Goal: Task Accomplishment & Management: Manage account settings

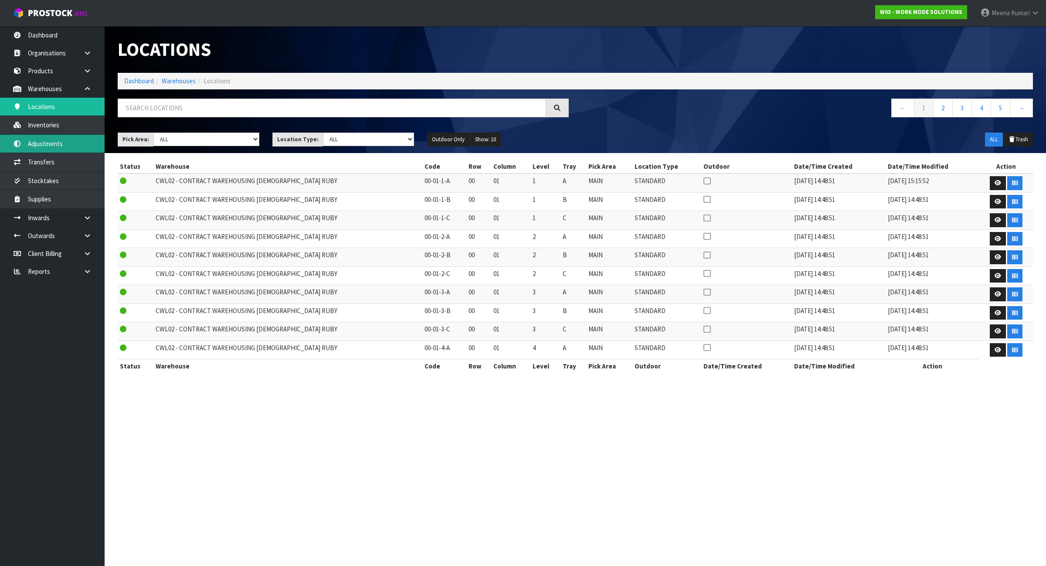
click at [52, 143] on link "Adjustments" at bounding box center [52, 144] width 105 height 18
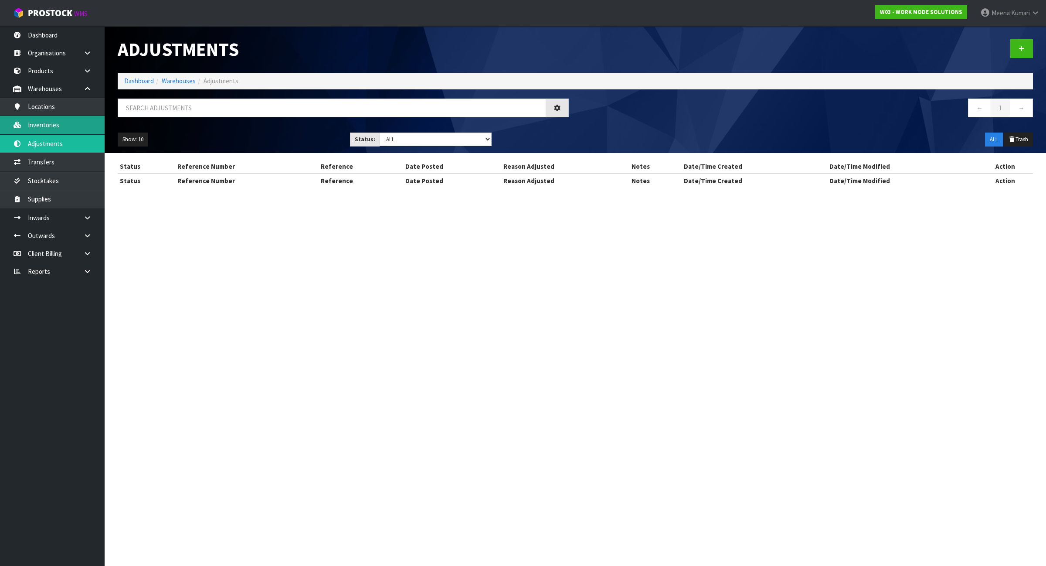
click at [49, 122] on div "Adjustments Dashboard Warehouses Adjustments ← 1 → Show: 10 5 10 25 50 Status: …" at bounding box center [523, 102] width 1046 height 204
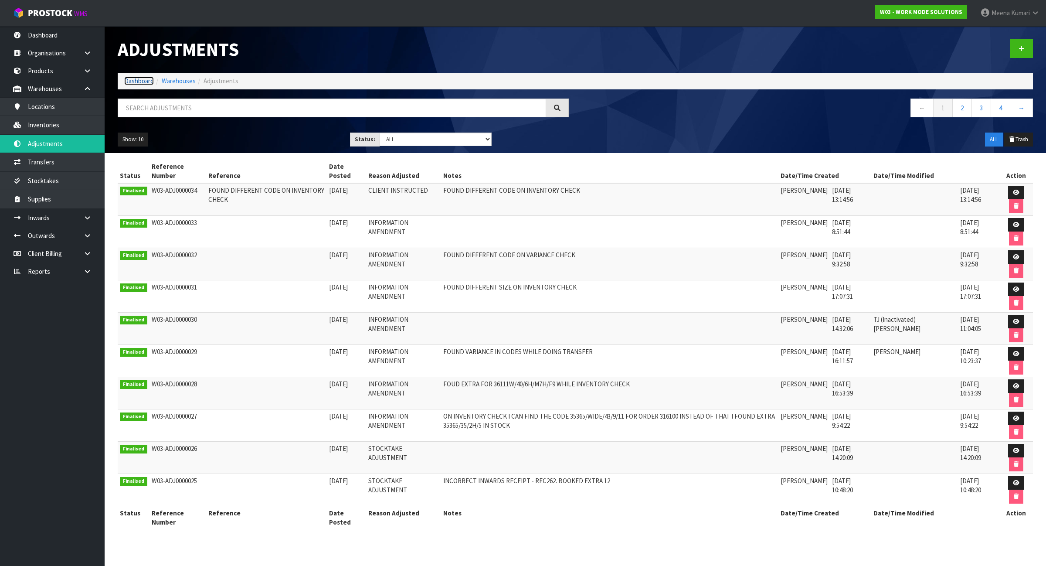
click at [129, 77] on link "Dashboard" at bounding box center [139, 81] width 30 height 8
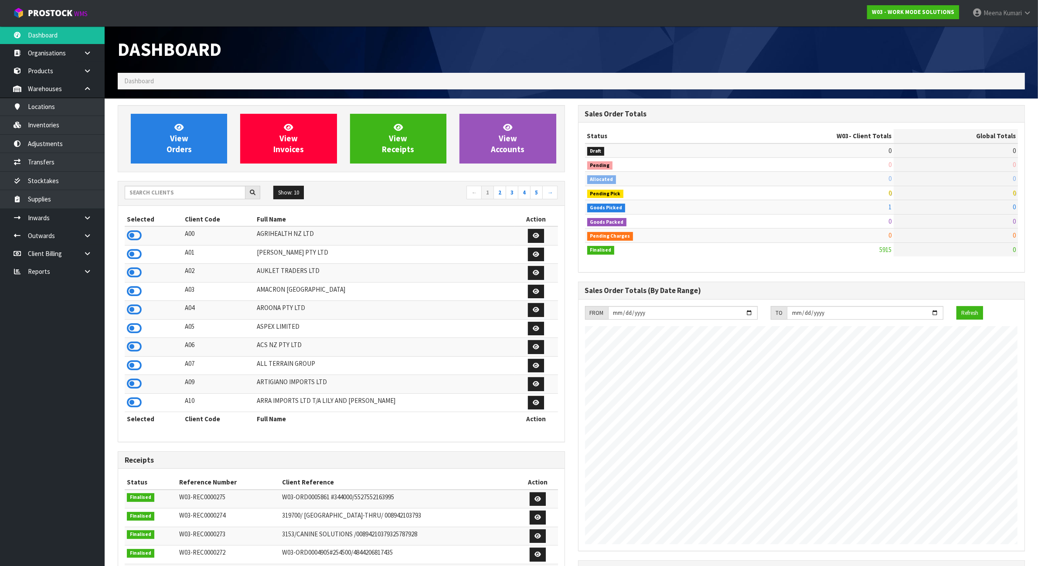
scroll to position [578, 460]
click at [173, 193] on input "text" at bounding box center [185, 193] width 121 height 14
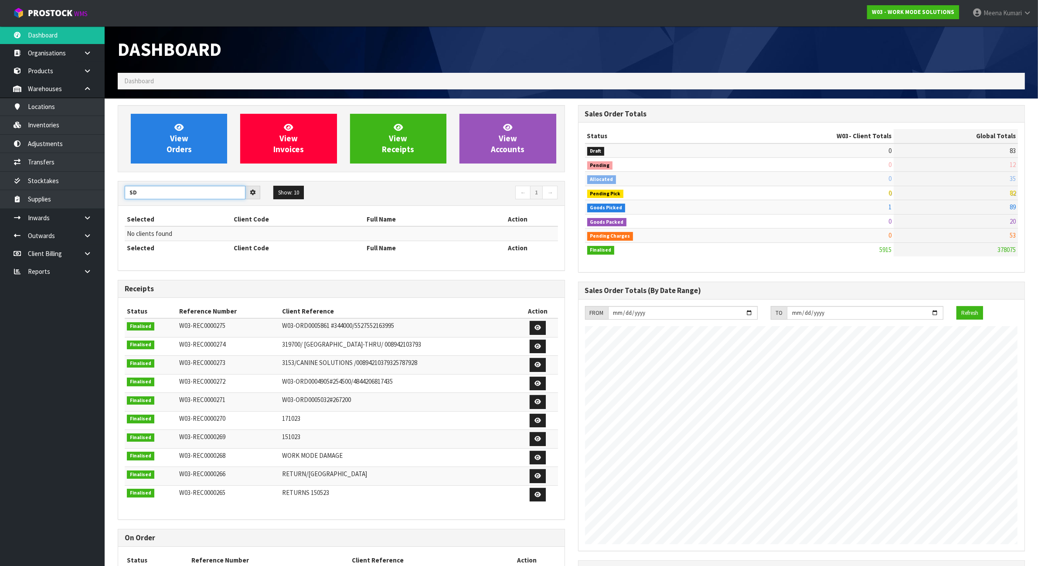
type input "S"
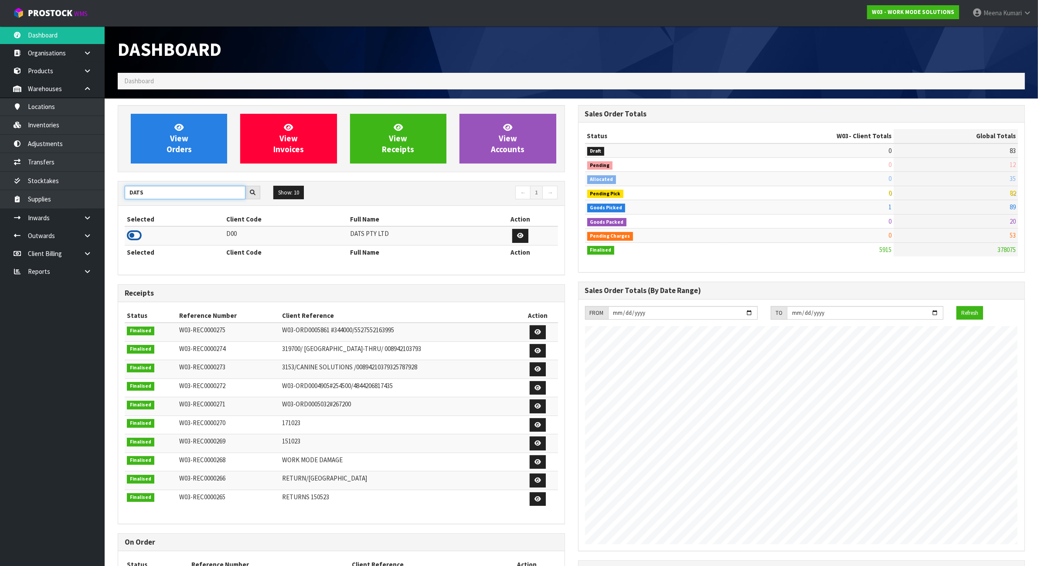
type input "DATS"
click at [135, 240] on icon at bounding box center [134, 235] width 15 height 13
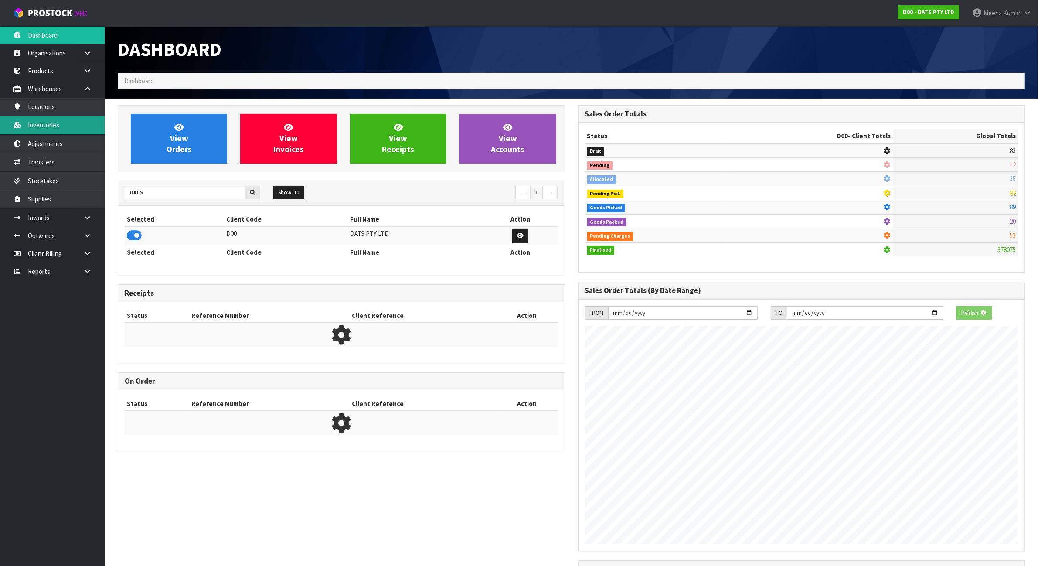
click at [50, 128] on link "Inventories" at bounding box center [52, 125] width 105 height 18
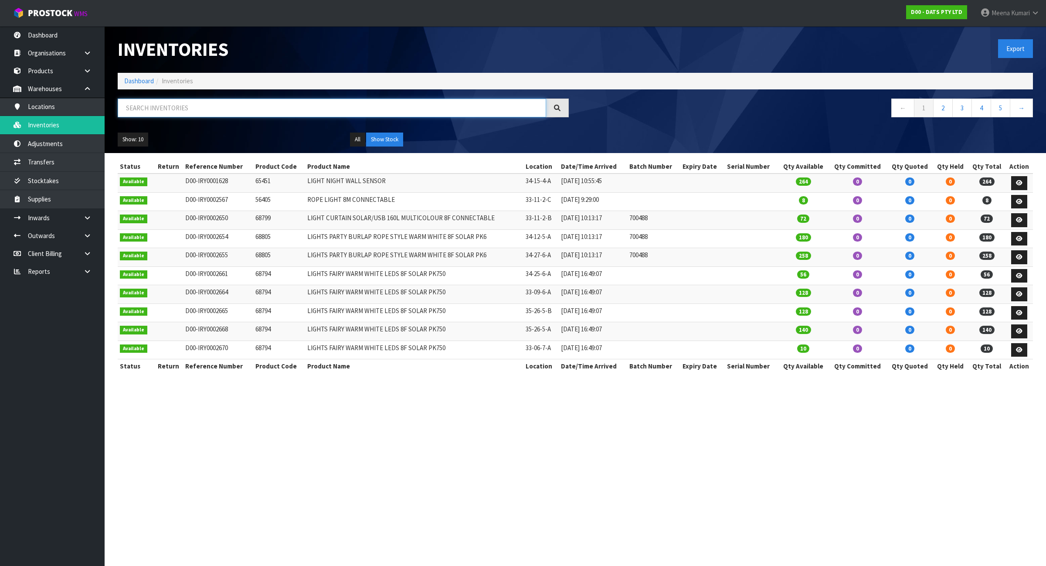
click at [156, 99] on input "text" at bounding box center [332, 108] width 428 height 19
click at [147, 111] on input "text" at bounding box center [332, 108] width 428 height 19
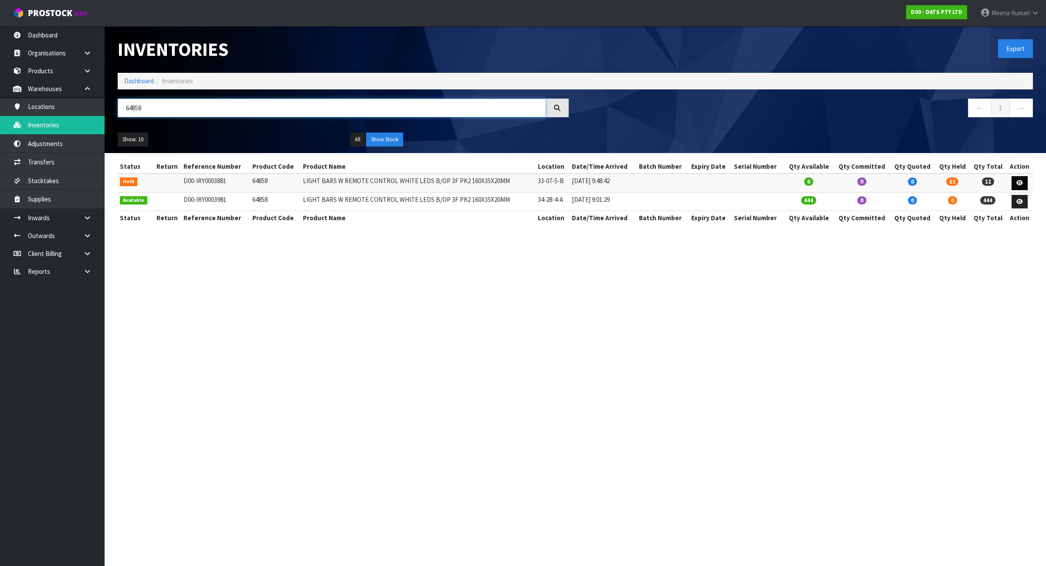
type input "64858"
click at [1020, 182] on icon at bounding box center [1019, 183] width 7 height 6
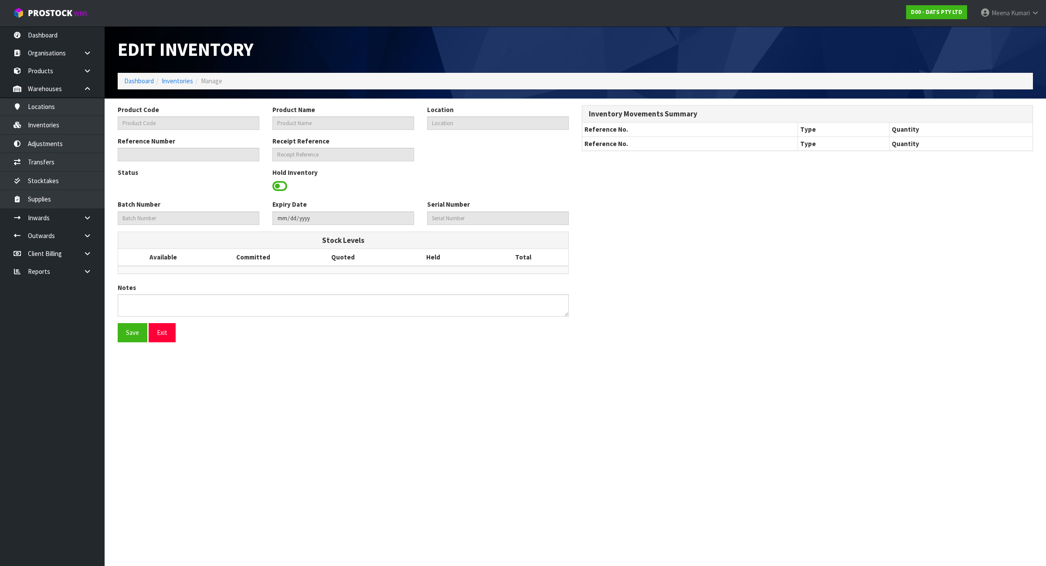
type input "64858"
type input "LIGHT BARS W REMOTE CONTROL WHITE LEDS B/OP 3F PK2 160X35X20MM"
type input "33-07-5-B"
type input "D00-IRY0003881"
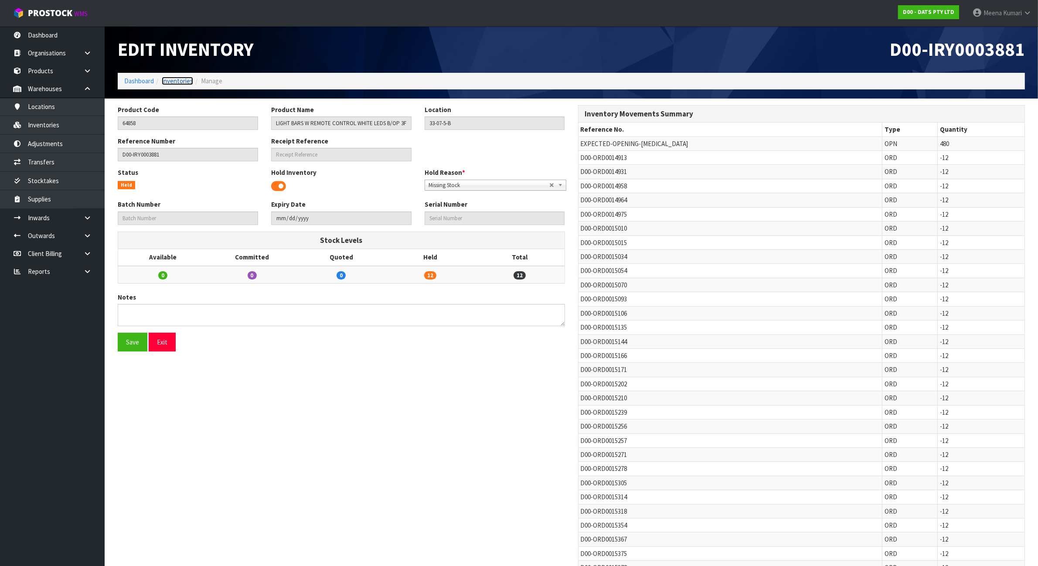
click at [179, 82] on link "Inventories" at bounding box center [177, 81] width 31 height 8
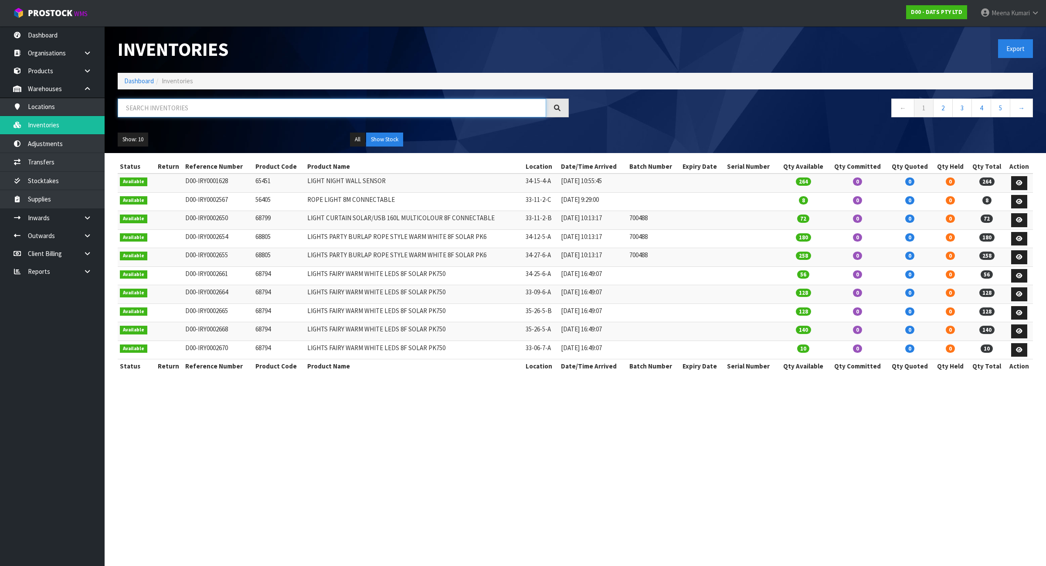
click at [187, 107] on input "text" at bounding box center [332, 108] width 428 height 19
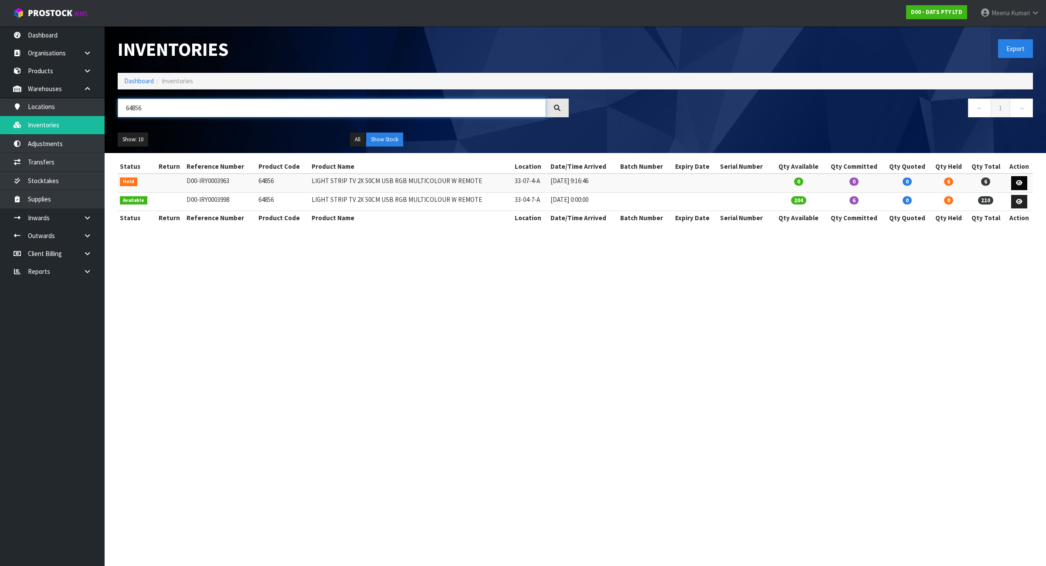
type input "64856"
click at [1020, 183] on icon at bounding box center [1019, 183] width 7 height 6
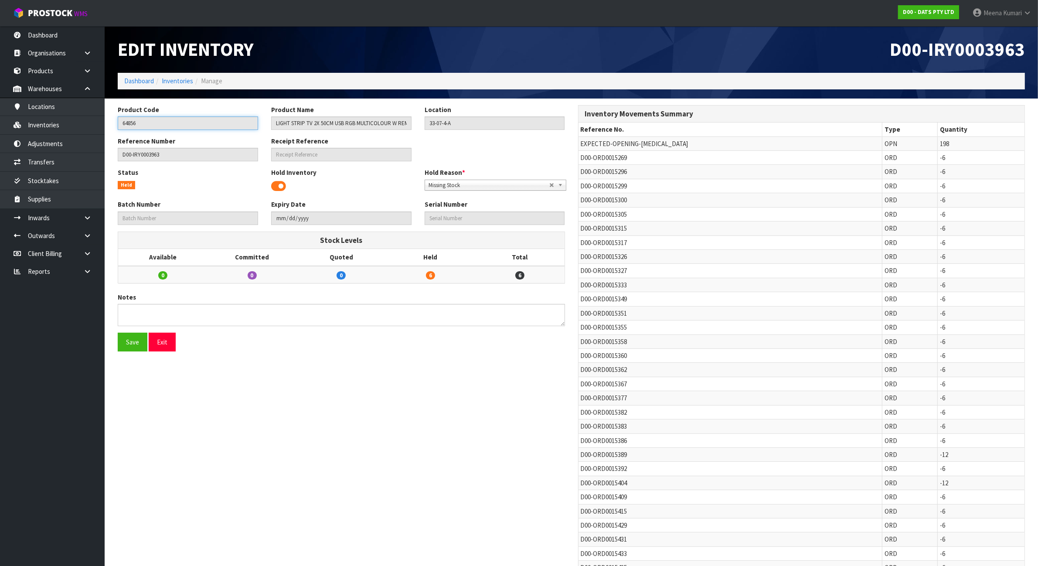
click at [154, 123] on input "64856" at bounding box center [188, 123] width 140 height 14
click at [90, 272] on icon at bounding box center [87, 271] width 8 height 7
click at [81, 296] on link "Client" at bounding box center [52, 289] width 105 height 18
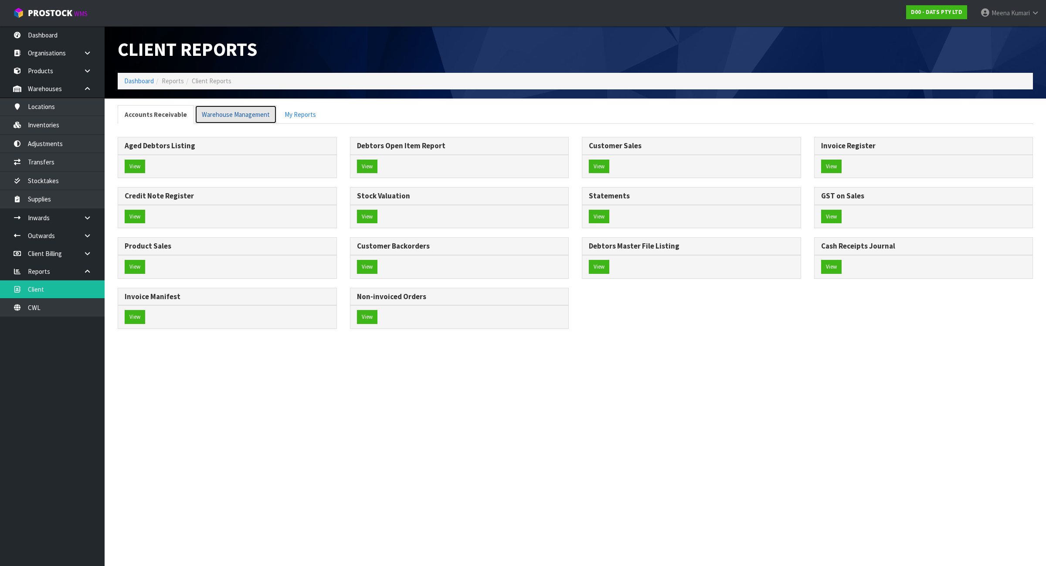
click at [231, 114] on link "Warehouse Management" at bounding box center [236, 114] width 82 height 19
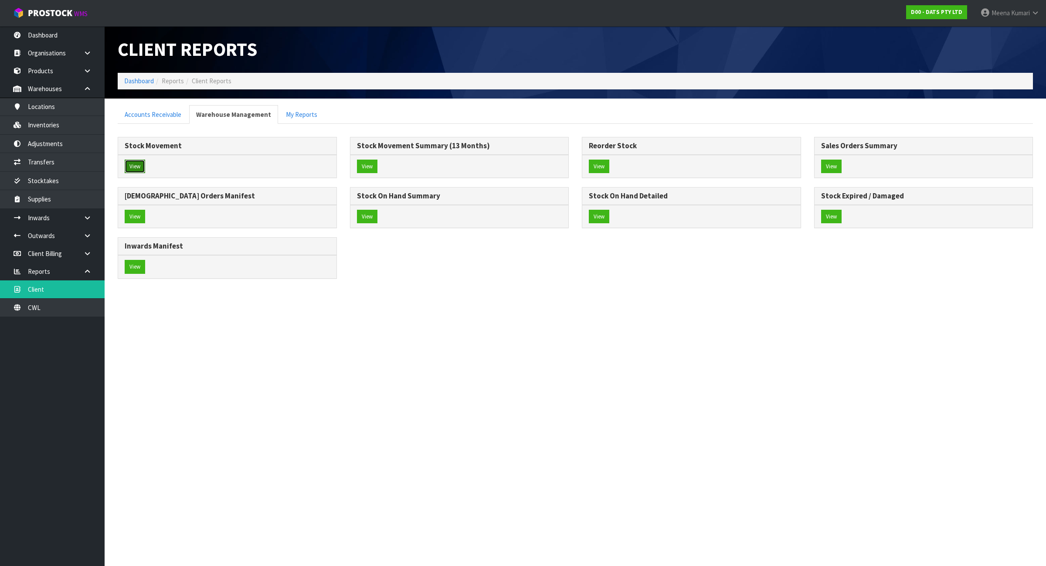
click at [137, 166] on button "View" at bounding box center [135, 167] width 20 height 14
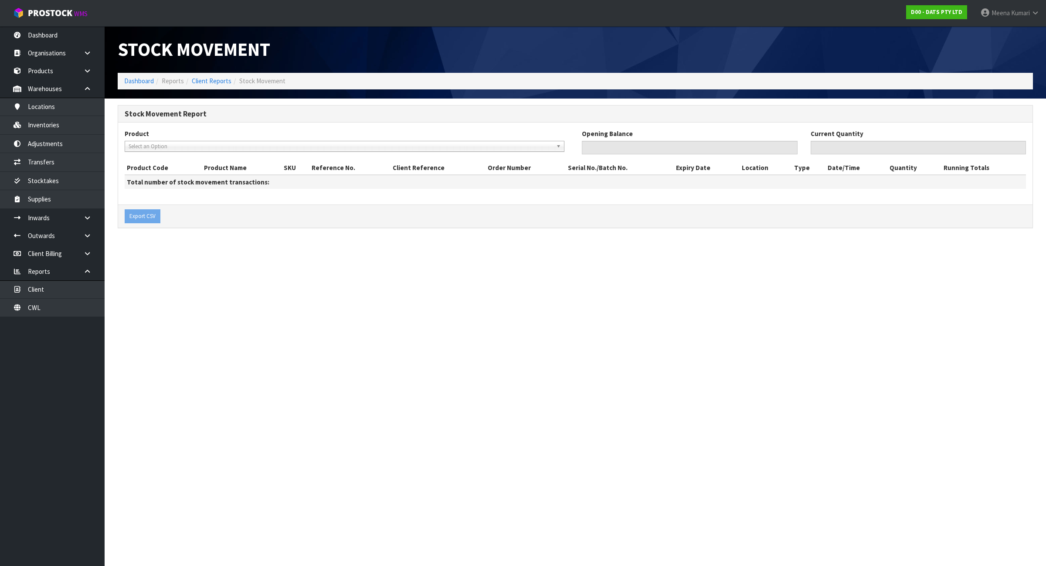
click at [170, 152] on div "Product 22737 - LIGHTS LED WHITE SET 250 22739 - LIGHTS LED WHITE SET 500 24900…" at bounding box center [346, 143] width 457 height 29
click at [169, 149] on span "Select an Option" at bounding box center [341, 146] width 424 height 10
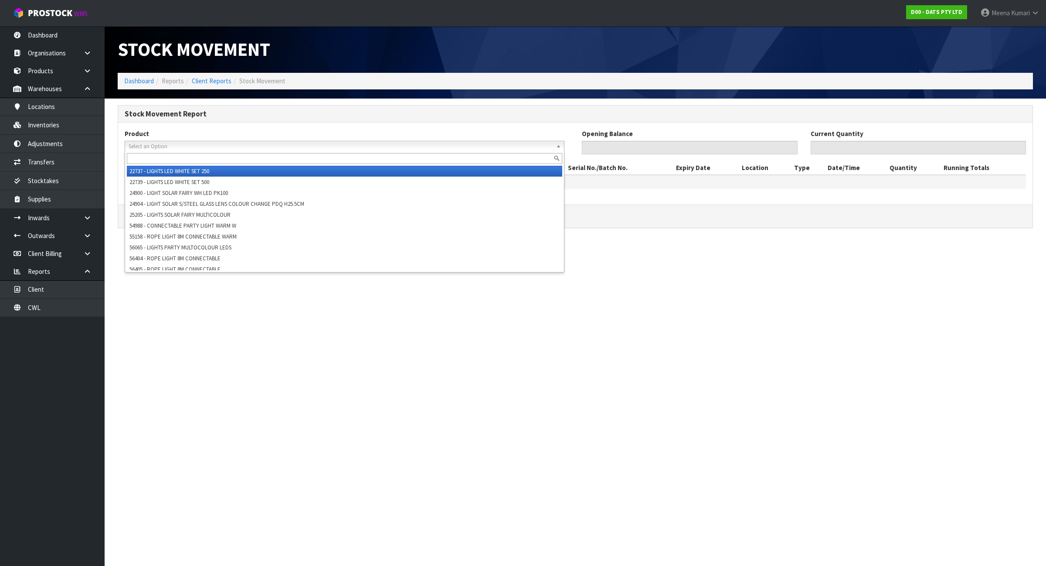
click at [166, 158] on input "text" at bounding box center [344, 158] width 435 height 11
paste input "64856"
type input "64856"
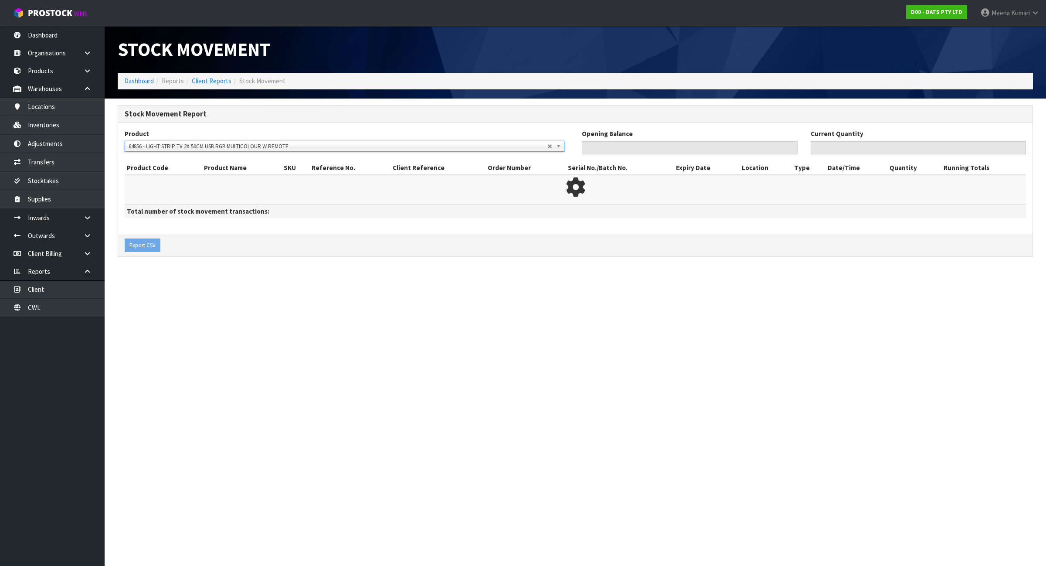
type input "0"
type input "216"
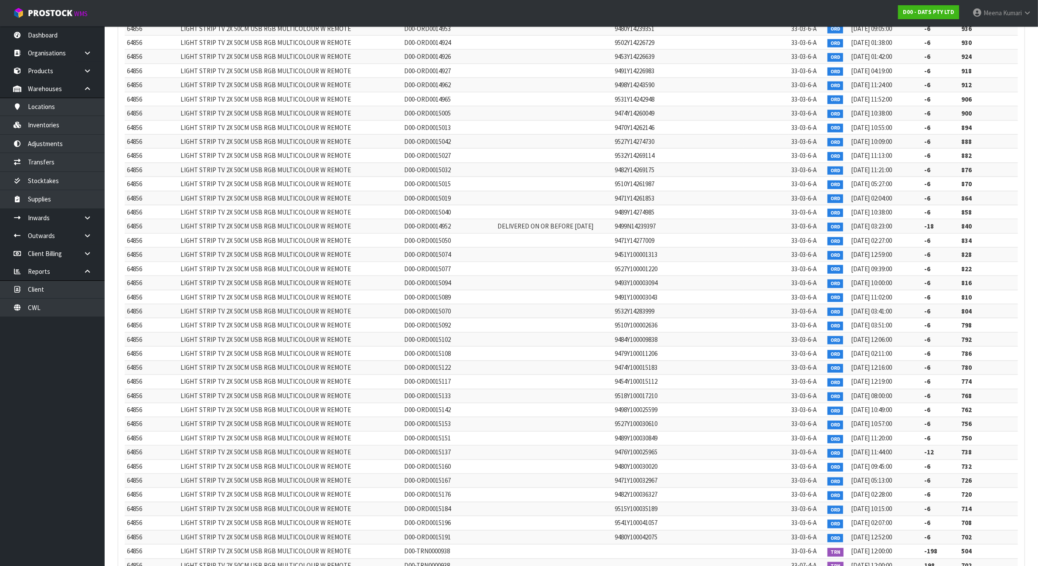
scroll to position [15500, 0]
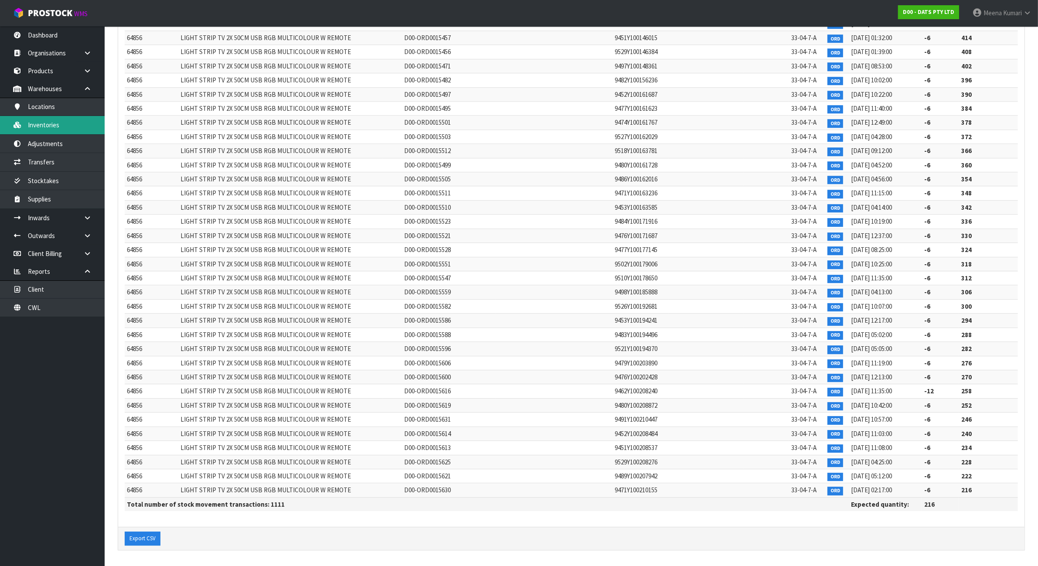
click at [54, 125] on link "Inventories" at bounding box center [52, 125] width 105 height 18
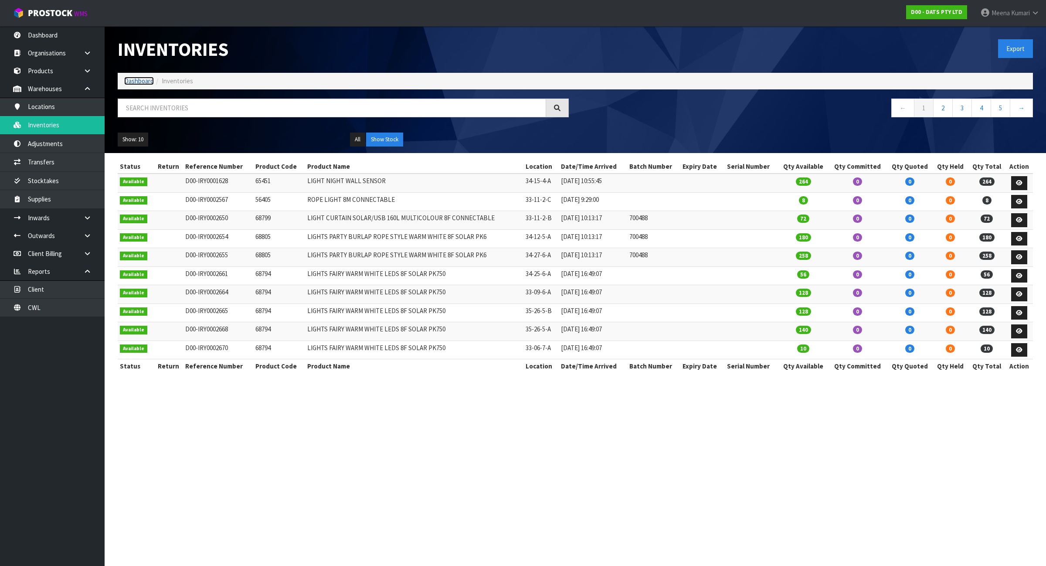
click at [146, 77] on link "Dashboard" at bounding box center [139, 81] width 30 height 8
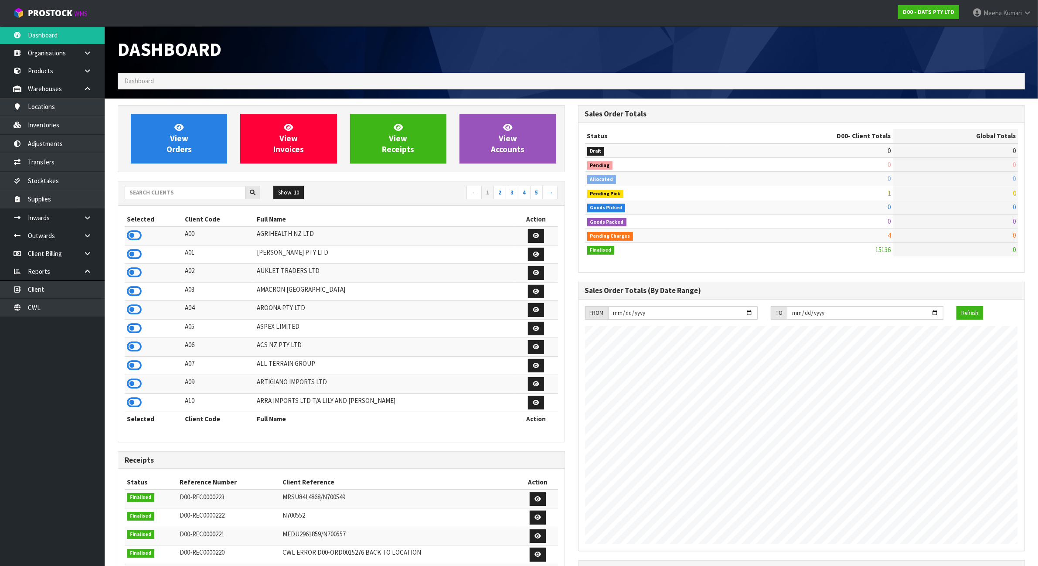
scroll to position [663, 460]
click at [169, 192] on input "text" at bounding box center [185, 193] width 121 height 14
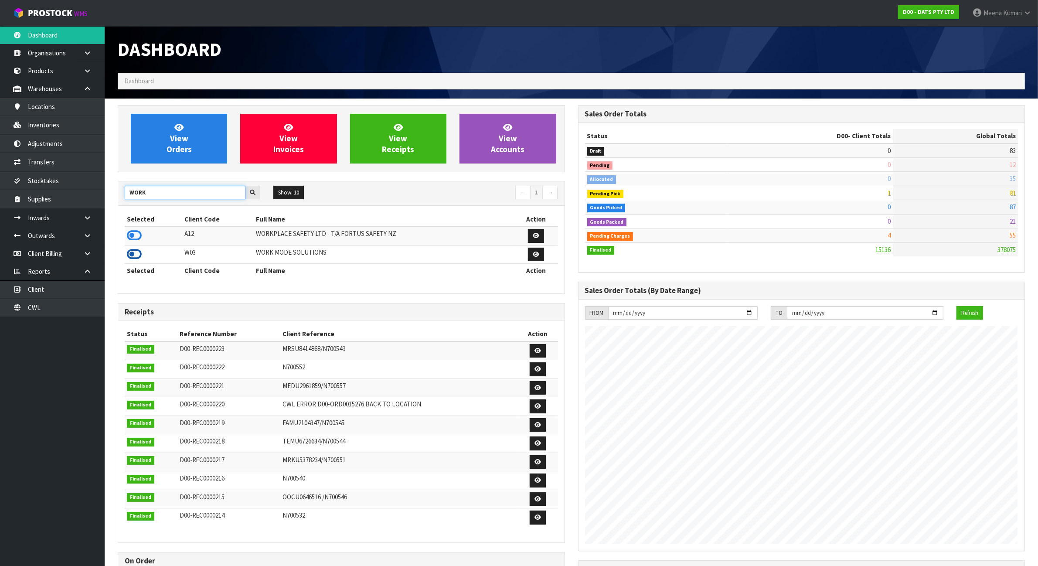
type input "WORK"
click at [132, 256] on icon at bounding box center [134, 254] width 15 height 13
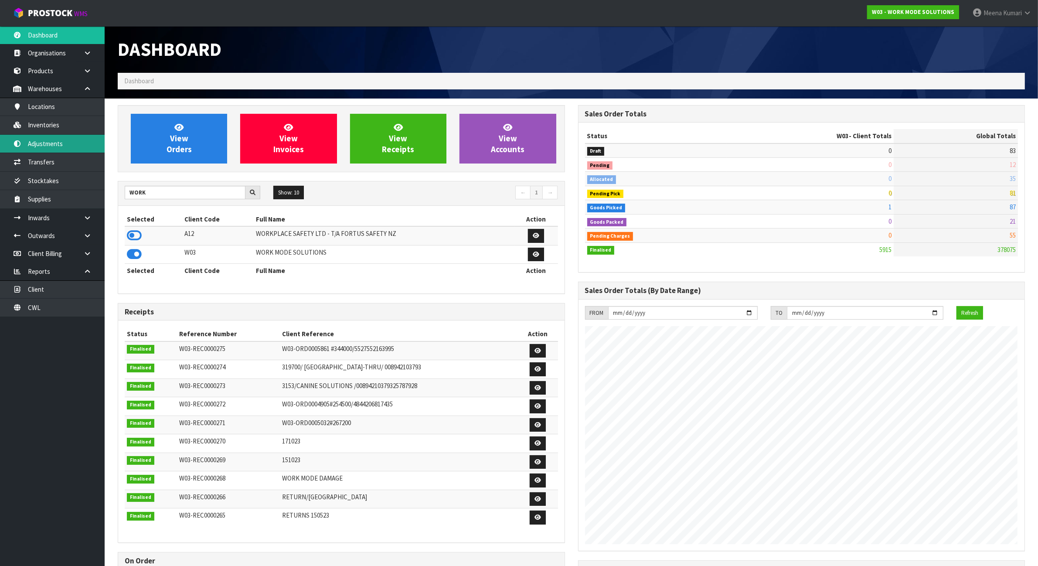
scroll to position [578, 460]
click at [67, 125] on link "Inventories" at bounding box center [52, 125] width 105 height 18
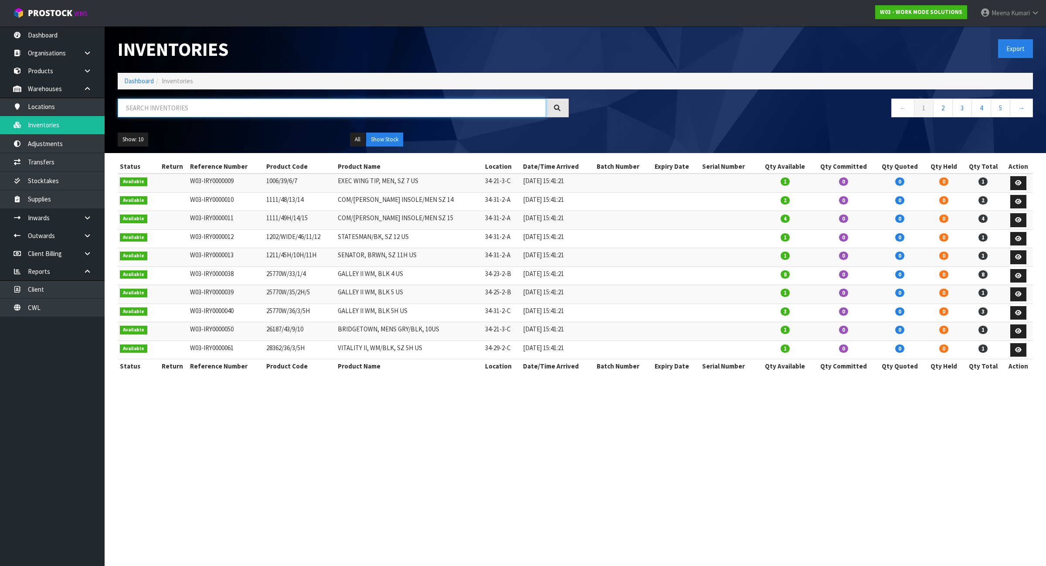
click at [163, 109] on input "text" at bounding box center [332, 108] width 428 height 19
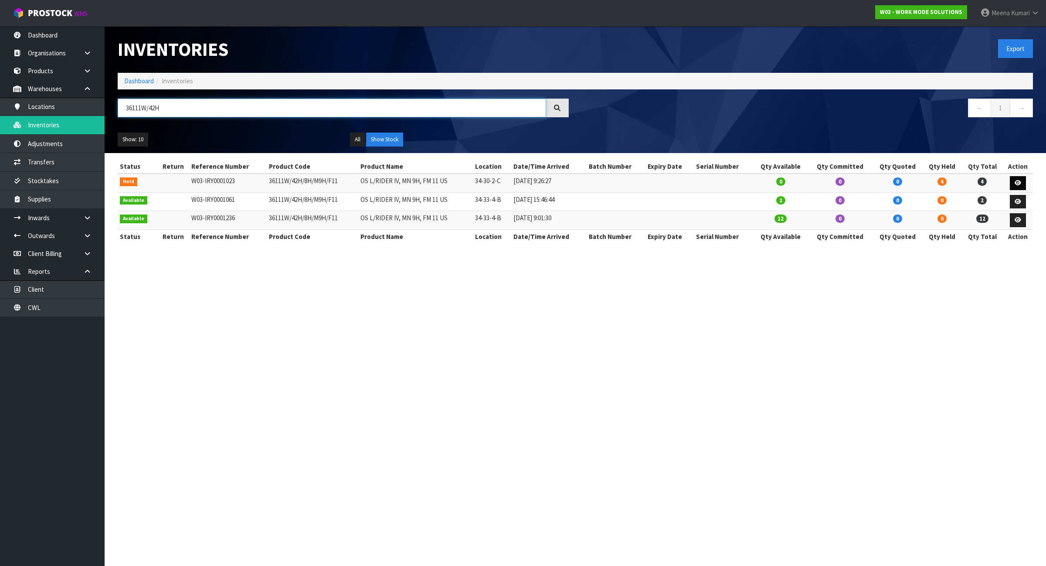
type input "36111W/42H"
click at [1023, 181] on link at bounding box center [1018, 183] width 16 height 14
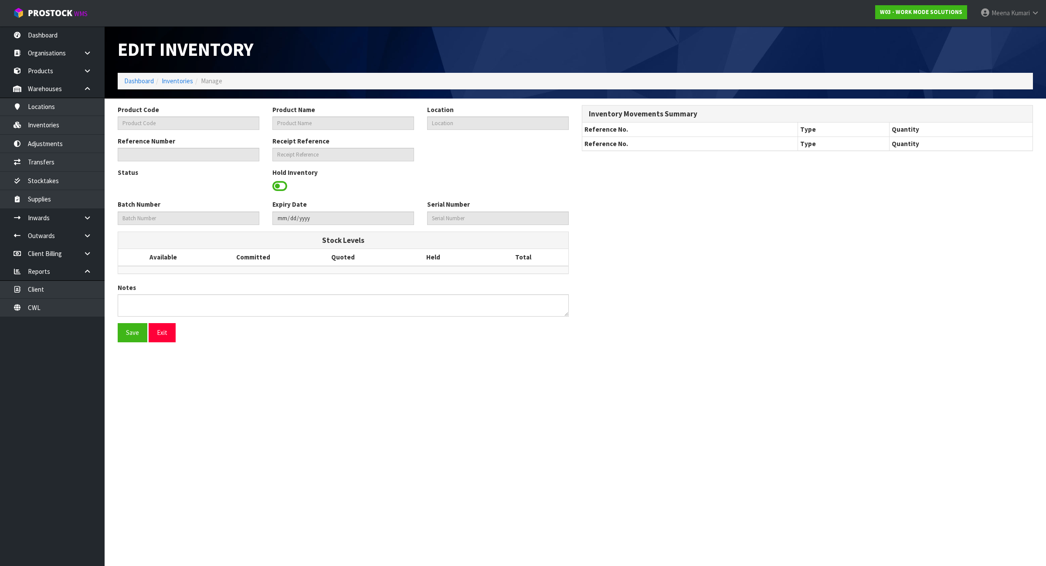
type input "36111W/42H/8H/M9H/F11"
type input "OS L/RIDER IV, MN 9H, FM 11 US"
type input "34-30-2-C"
type input "W03-IRY0001023"
type input "W03-REC0000251"
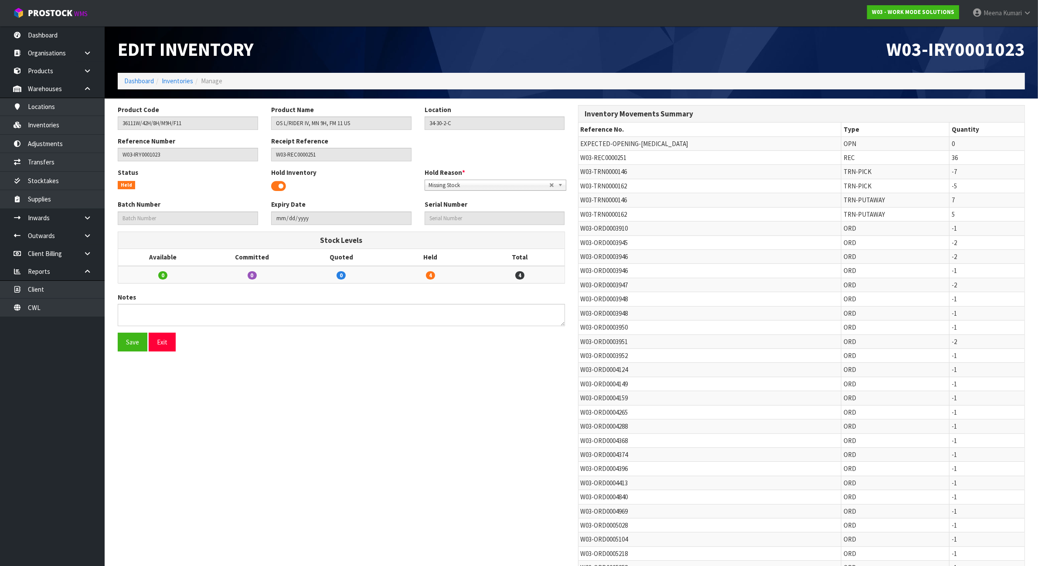
click at [579, 156] on td "W03-REC0000251" at bounding box center [709, 158] width 263 height 14
copy tr "W03-REC0000251"
click at [579, 175] on td "W03-TRN0000146" at bounding box center [709, 172] width 263 height 14
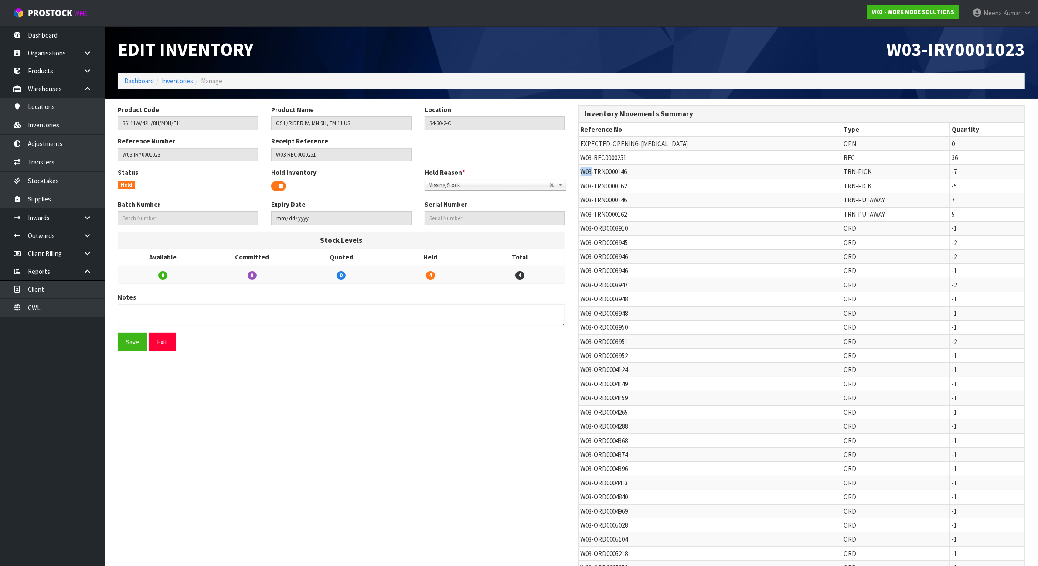
click at [579, 175] on td "W03-TRN0000146" at bounding box center [709, 172] width 263 height 14
copy tr "W03-TRN0000146"
click at [596, 188] on span "W03-TRN0000162" at bounding box center [604, 186] width 47 height 8
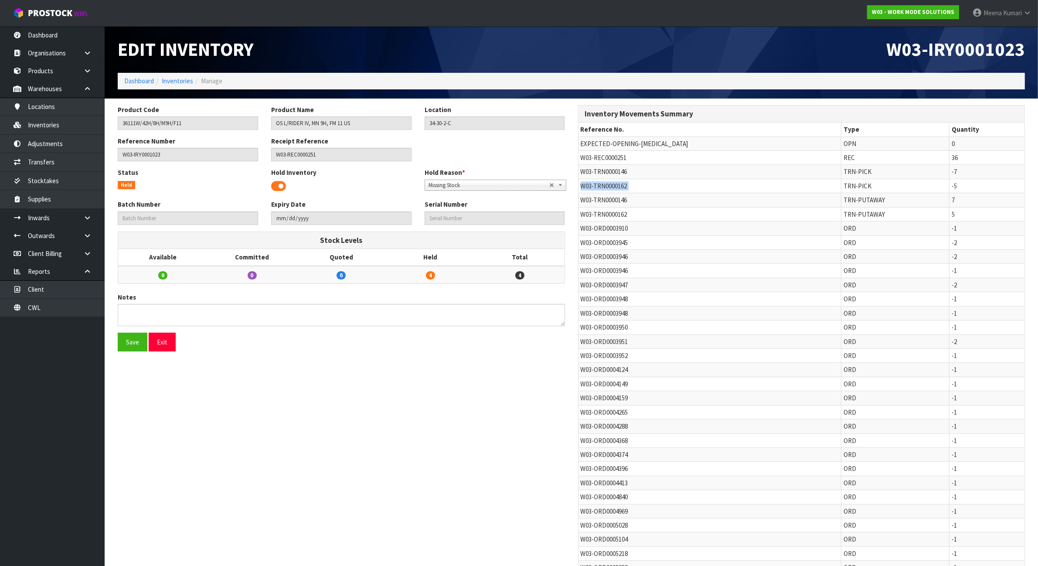
click at [596, 188] on span "W03-TRN0000162" at bounding box center [604, 186] width 47 height 8
copy tr "W03-TRN0000162"
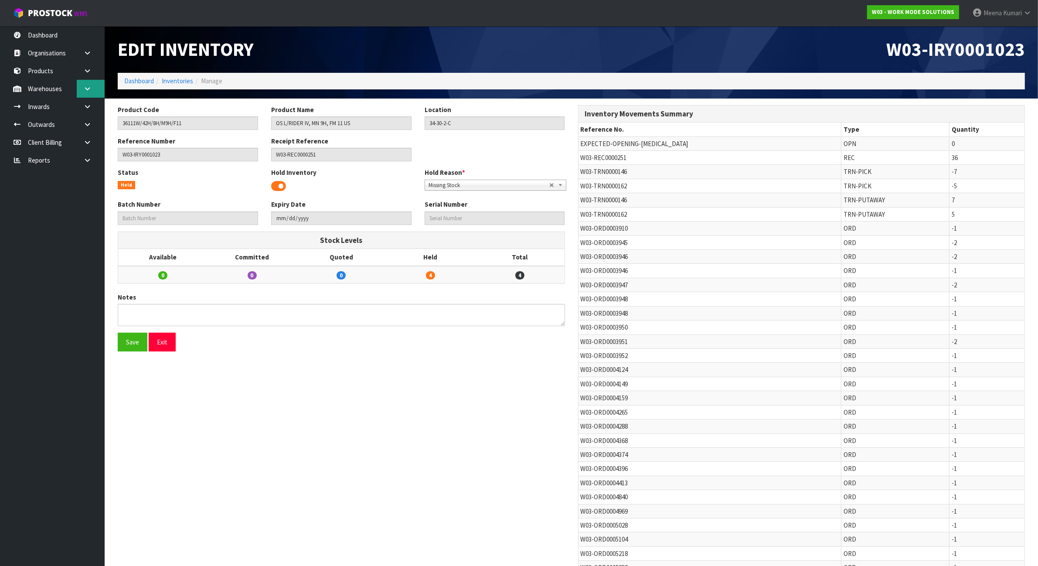
click at [103, 96] on link at bounding box center [91, 89] width 28 height 18
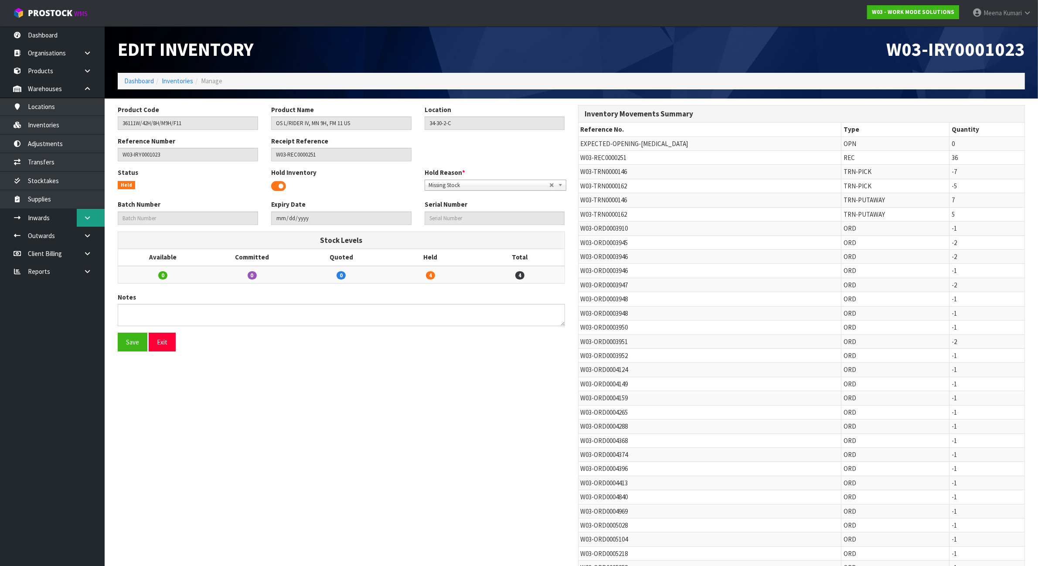
click at [90, 220] on icon at bounding box center [87, 217] width 8 height 7
click at [80, 255] on link "Receipts" at bounding box center [52, 254] width 105 height 18
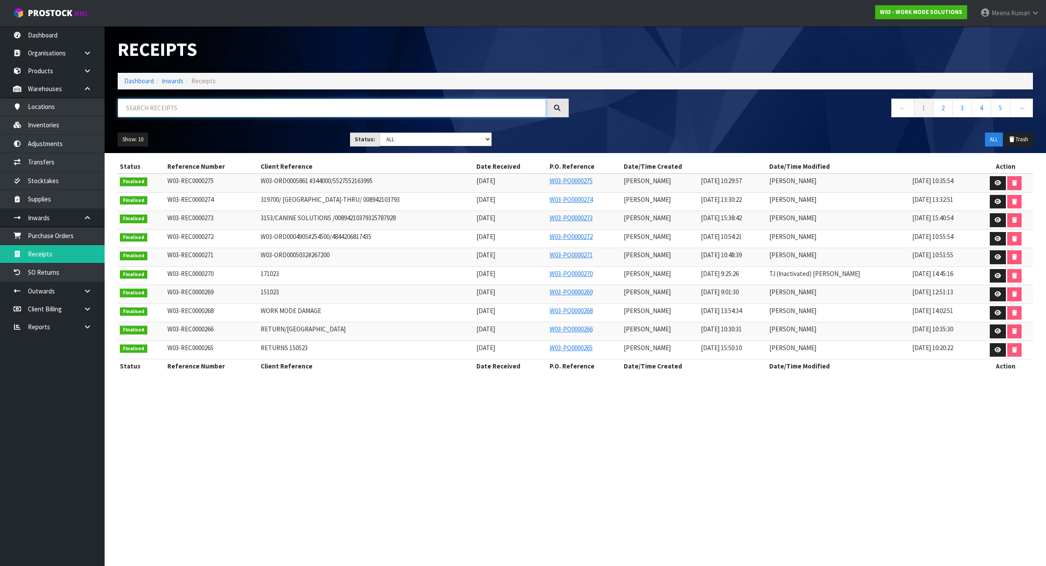
click at [254, 103] on input "text" at bounding box center [332, 108] width 428 height 19
paste input "W03-REC0000251"
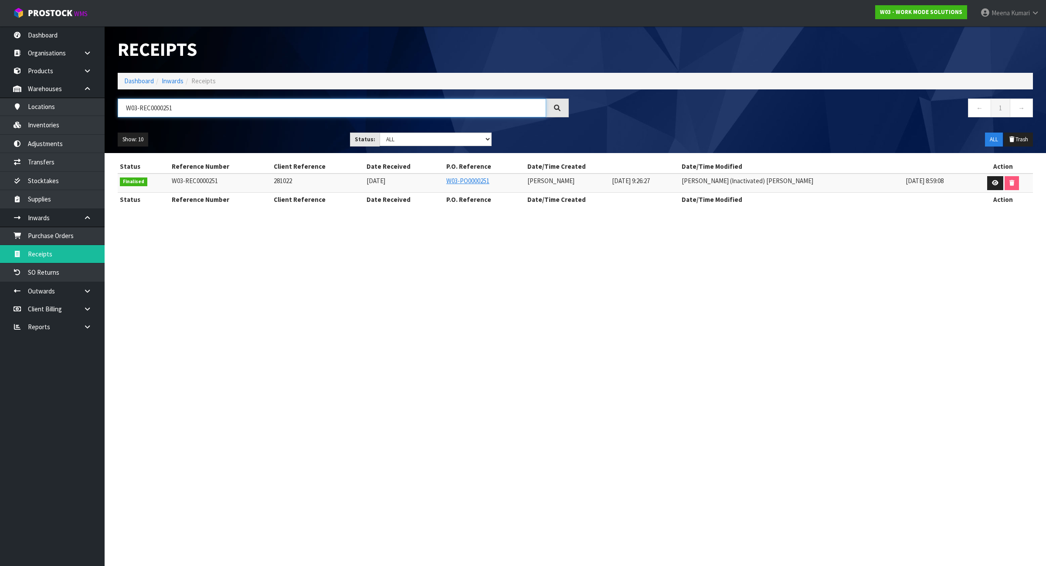
type input "W03-REC0000251"
click at [73, 153] on link "Transfers" at bounding box center [52, 162] width 105 height 18
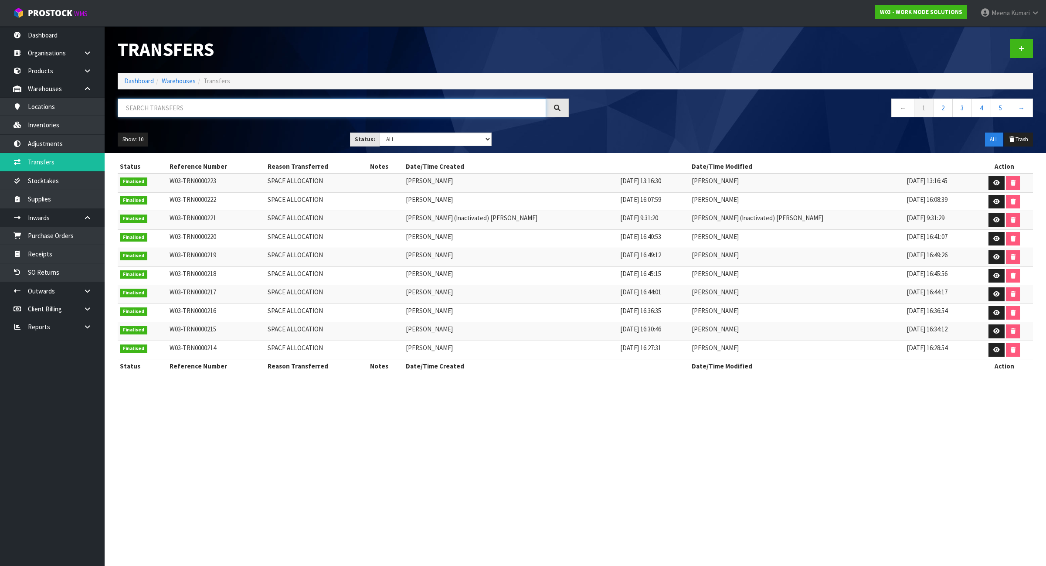
click at [190, 107] on input "text" at bounding box center [332, 108] width 428 height 19
paste input "W03-TRN0000146"
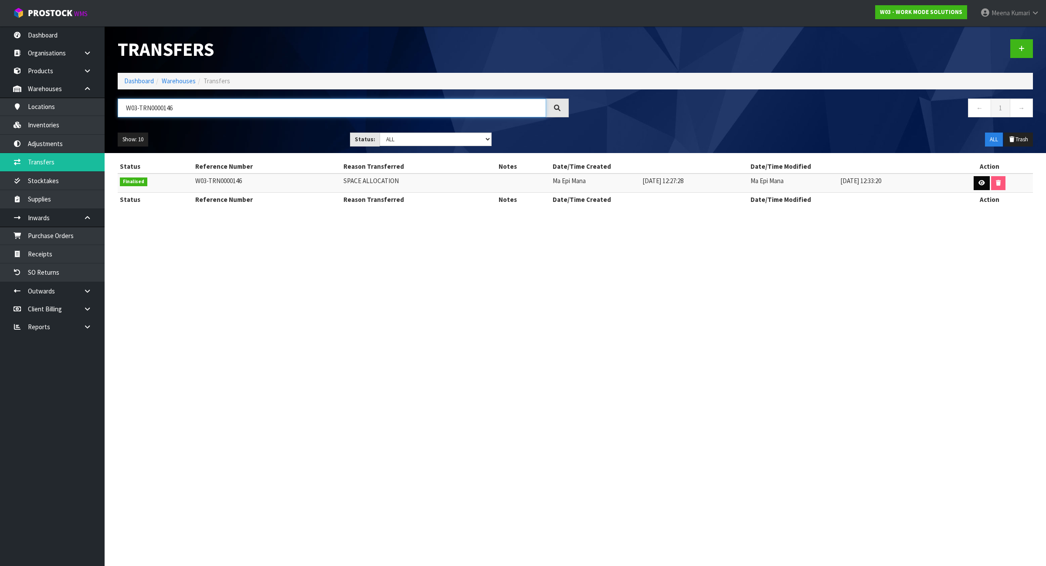
type input "W03-TRN0000146"
click at [984, 186] on link at bounding box center [982, 183] width 16 height 14
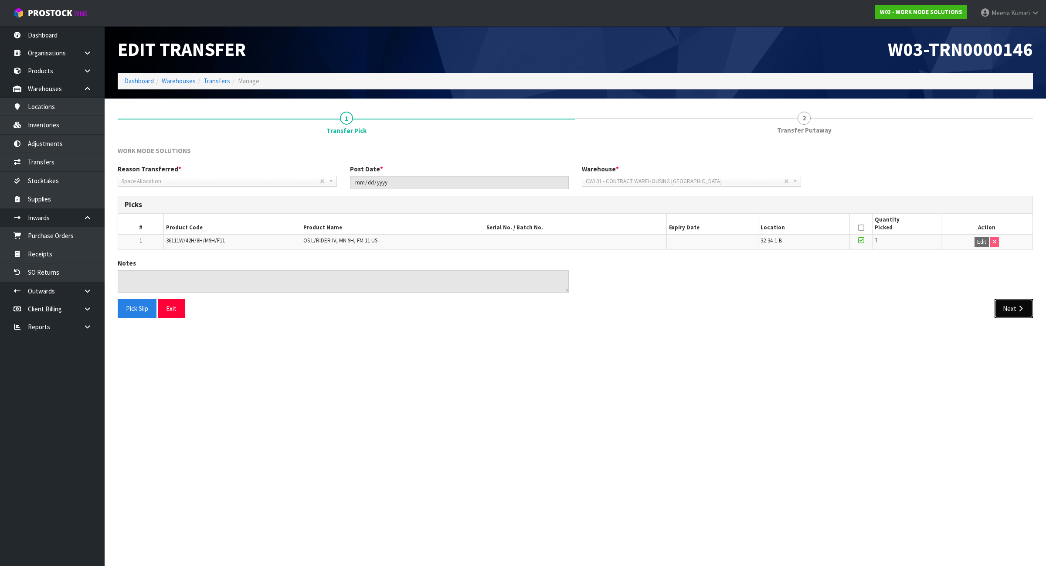
click at [1023, 313] on button "Next" at bounding box center [1014, 308] width 38 height 19
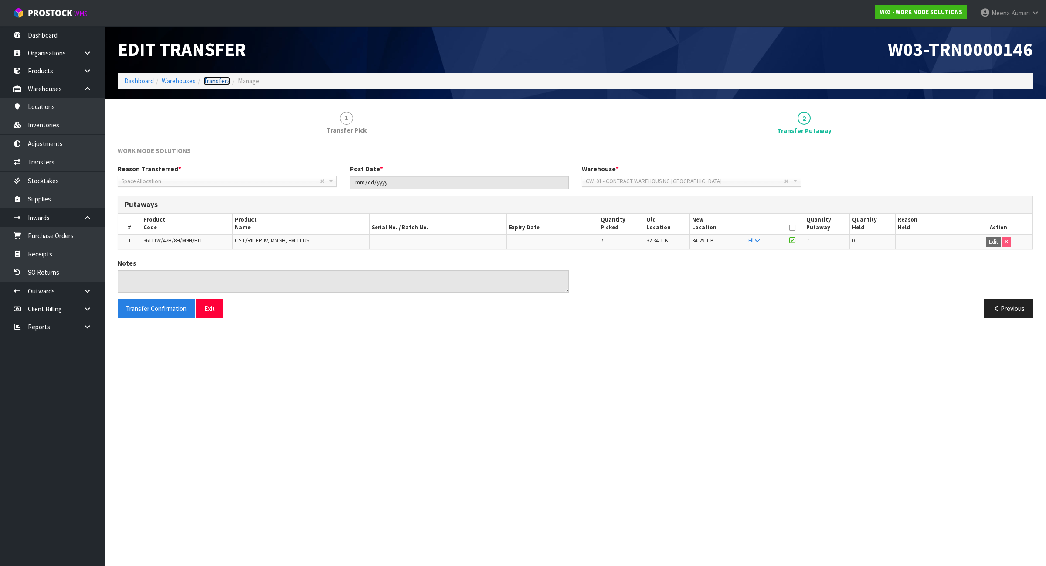
click at [217, 85] on link "Transfers" at bounding box center [217, 81] width 27 height 8
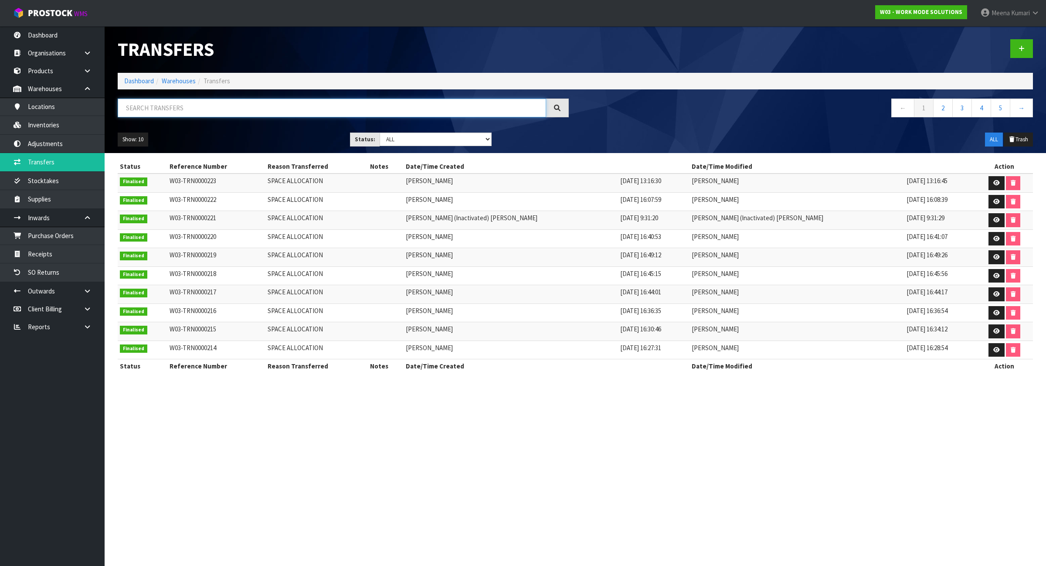
click at [222, 105] on input "text" at bounding box center [332, 108] width 428 height 19
paste input "W03-TRN0000162"
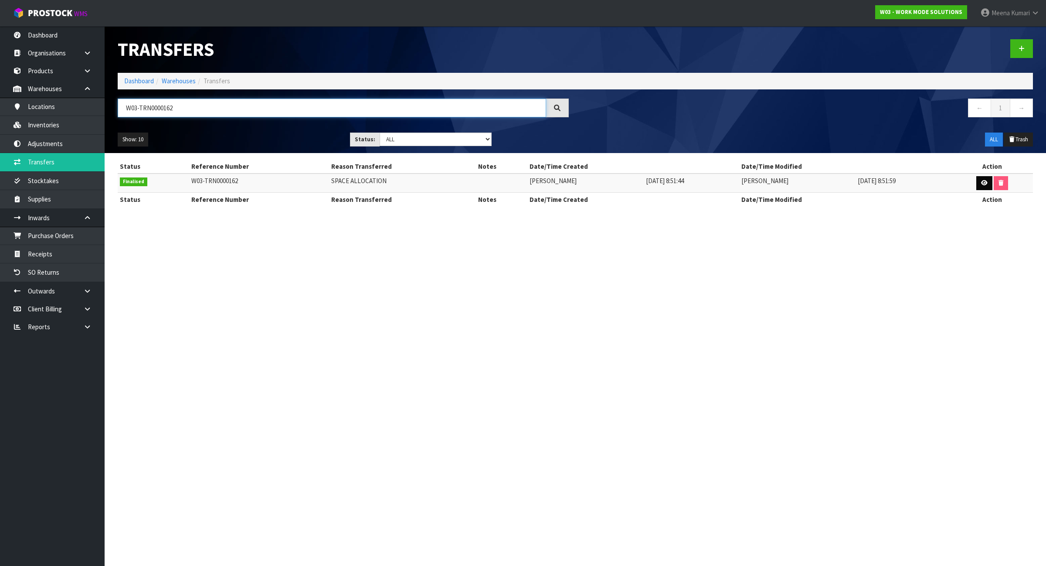
type input "W03-TRN0000162"
click at [982, 185] on icon at bounding box center [984, 183] width 7 height 6
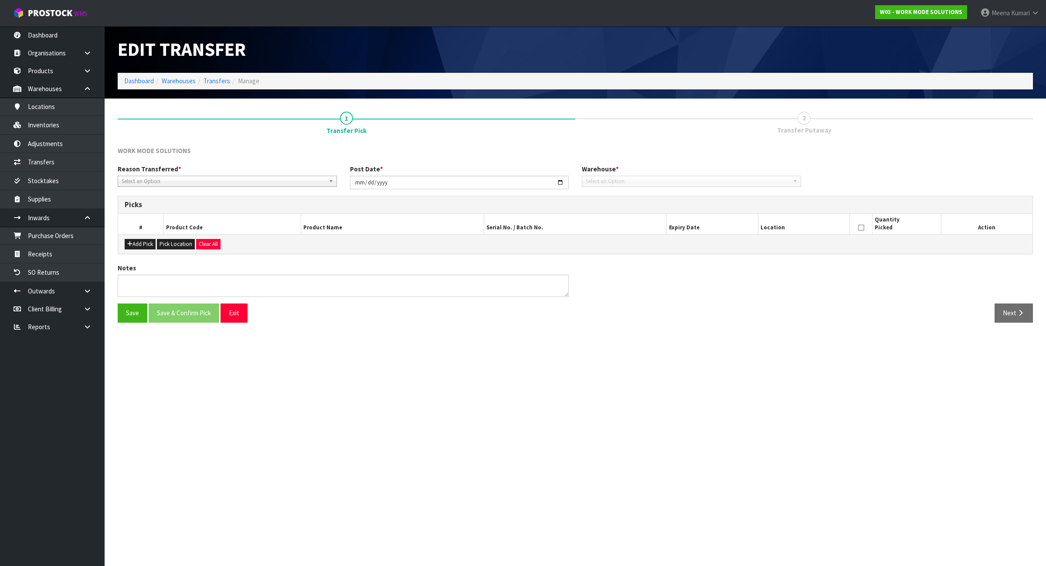
type input "2024-09-27"
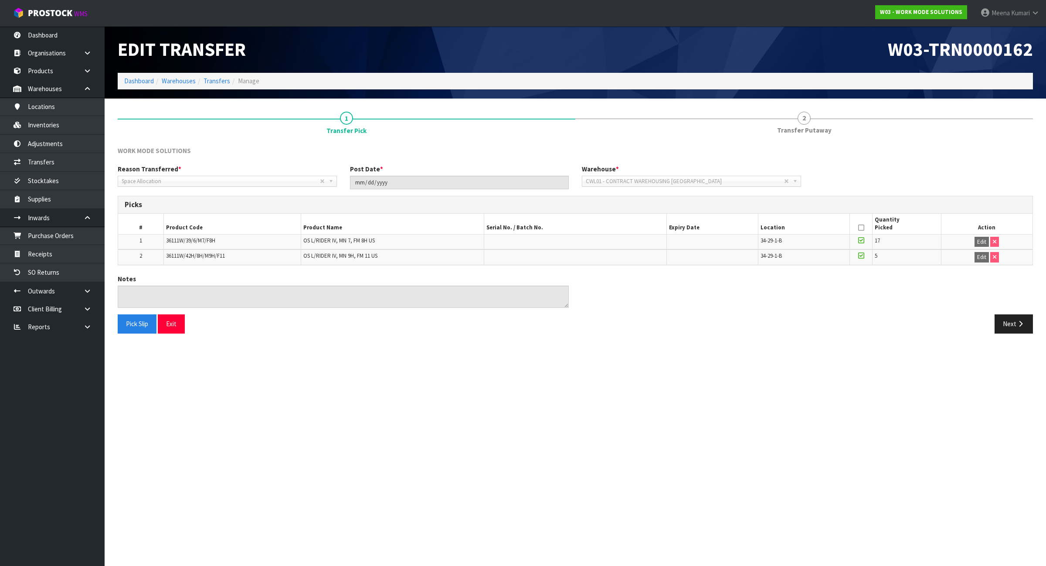
click at [993, 321] on div "Next" at bounding box center [807, 323] width 464 height 19
click at [1005, 324] on button "Next" at bounding box center [1014, 323] width 38 height 19
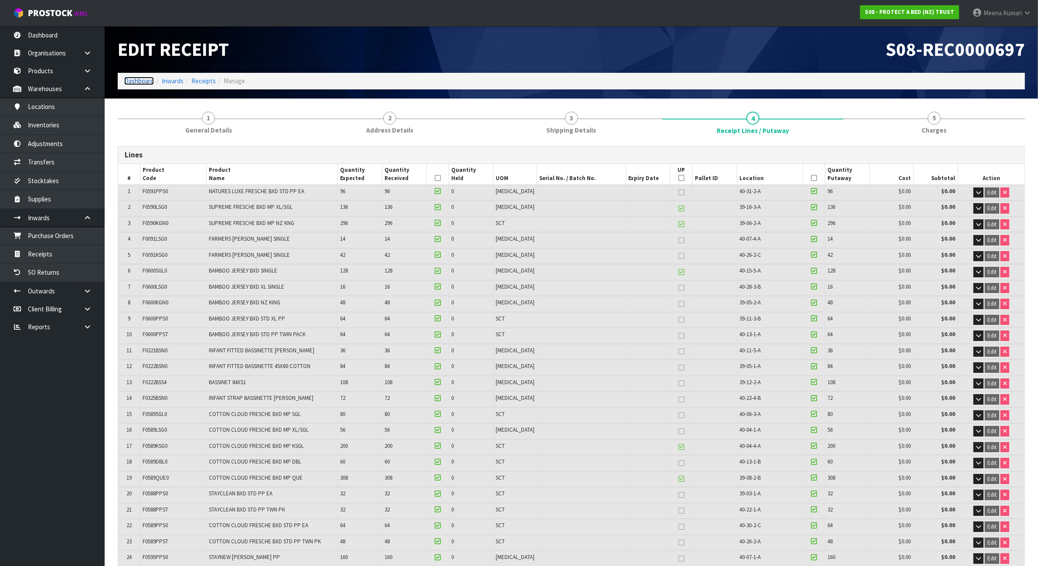
click at [134, 79] on link "Dashboard" at bounding box center [139, 81] width 30 height 8
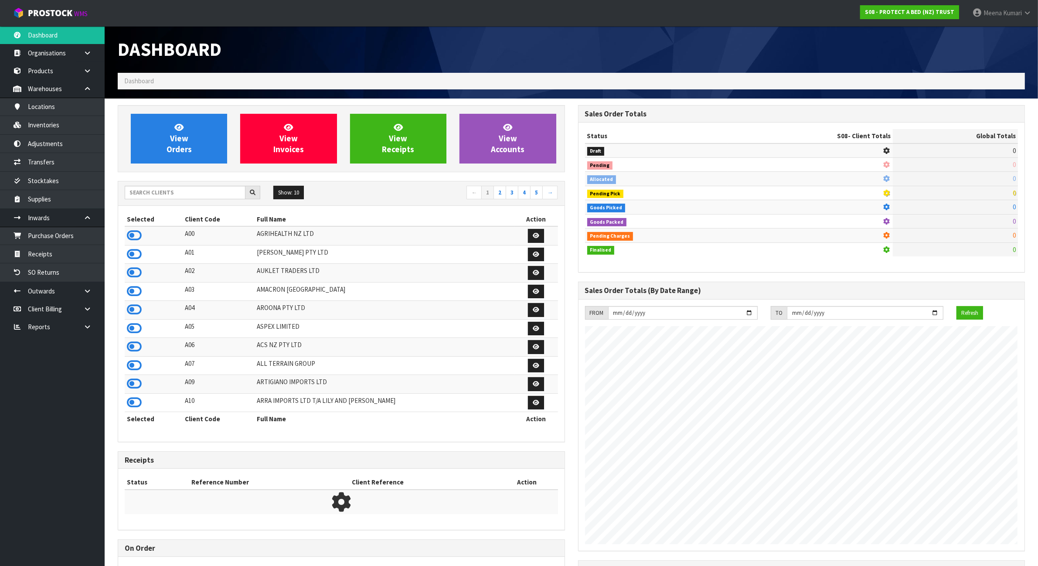
scroll to position [545, 460]
click at [216, 200] on div "Show: 10 5 10 25 50 ← 1 2 3 4 5 →" at bounding box center [341, 193] width 446 height 15
click at [214, 196] on input "text" at bounding box center [185, 193] width 121 height 14
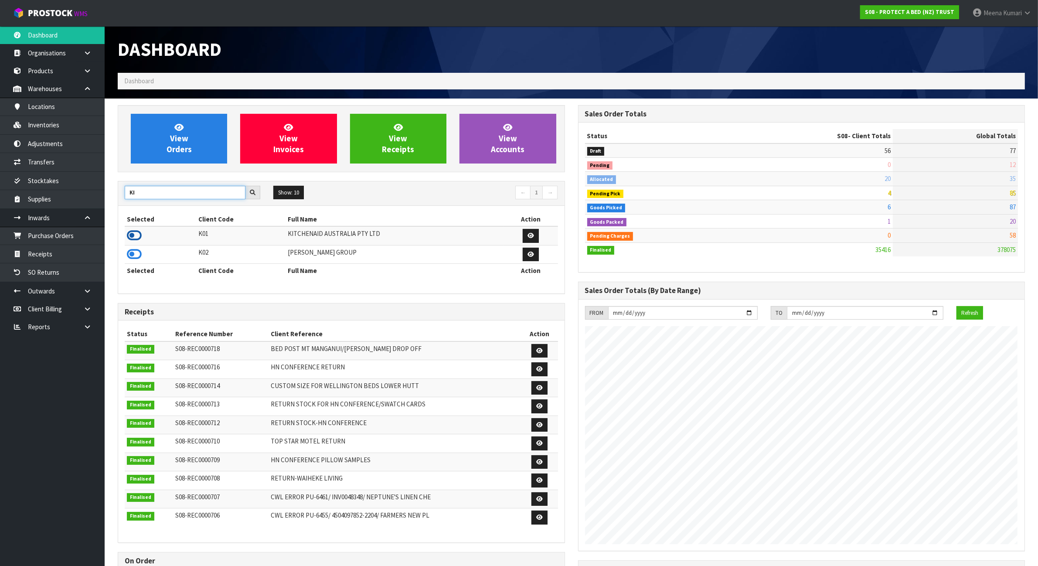
type input "KI"
click at [138, 238] on icon at bounding box center [134, 235] width 15 height 13
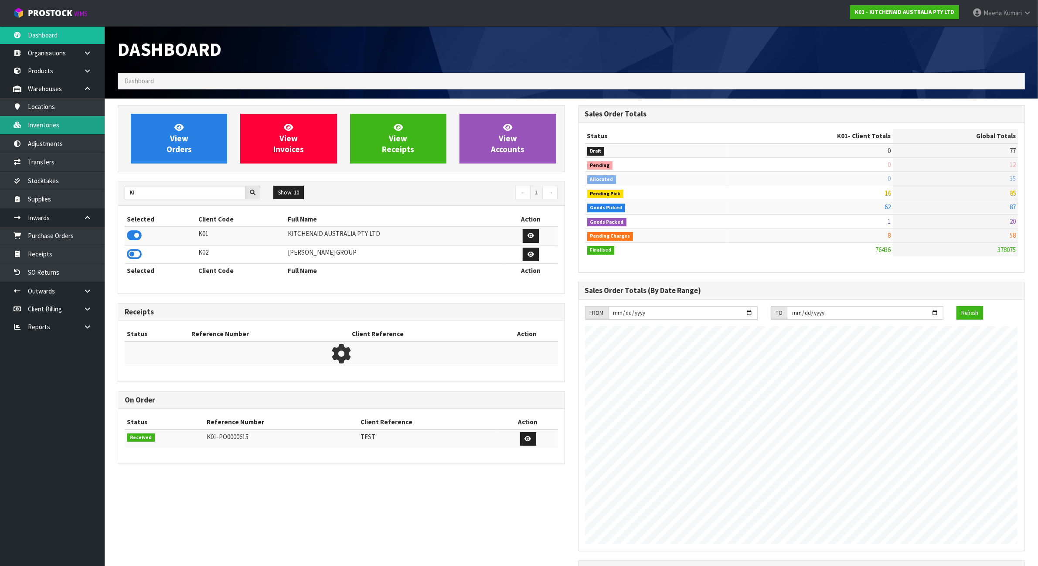
click at [37, 121] on link "Inventories" at bounding box center [52, 125] width 105 height 18
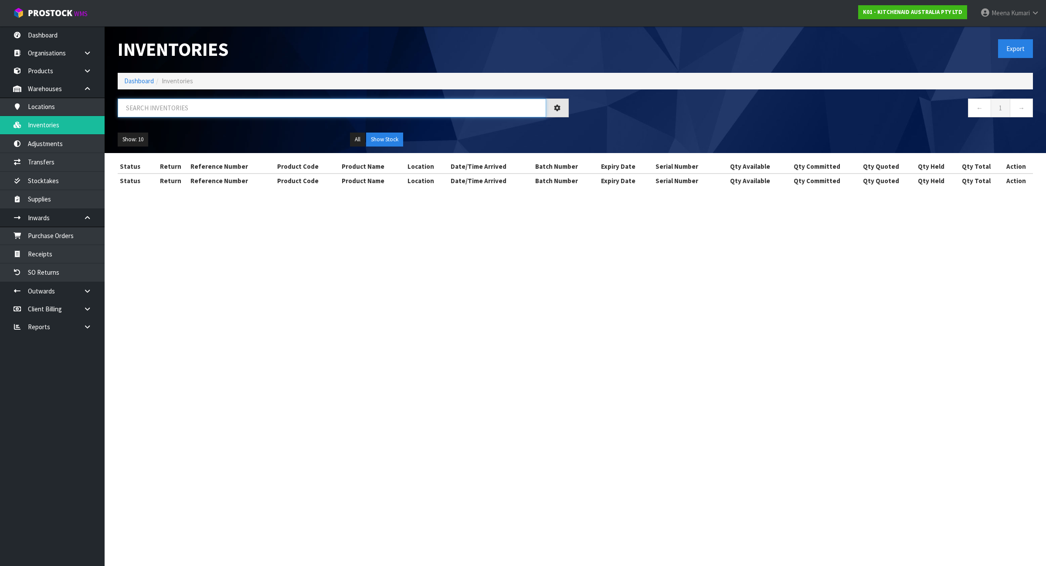
click at [223, 105] on input "text" at bounding box center [332, 108] width 428 height 19
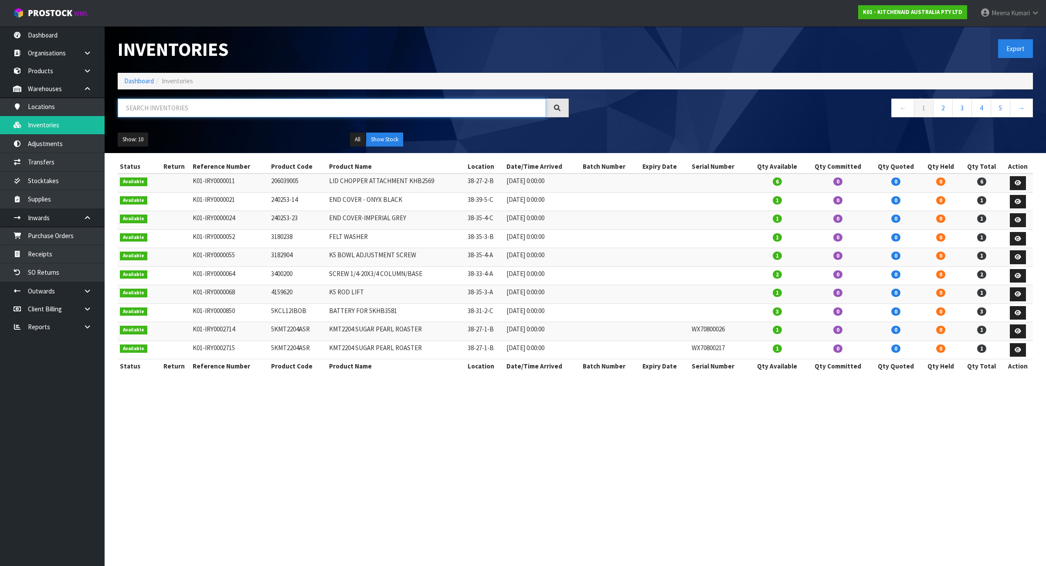
paste input "KFE5T"
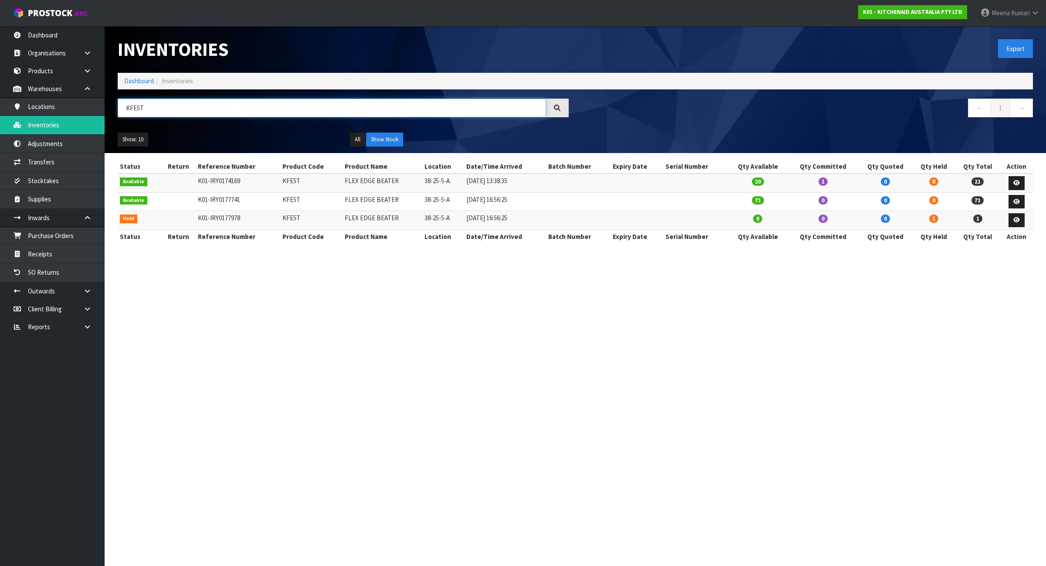
type input "KFE5T"
click at [131, 83] on link "Dashboard" at bounding box center [139, 81] width 30 height 8
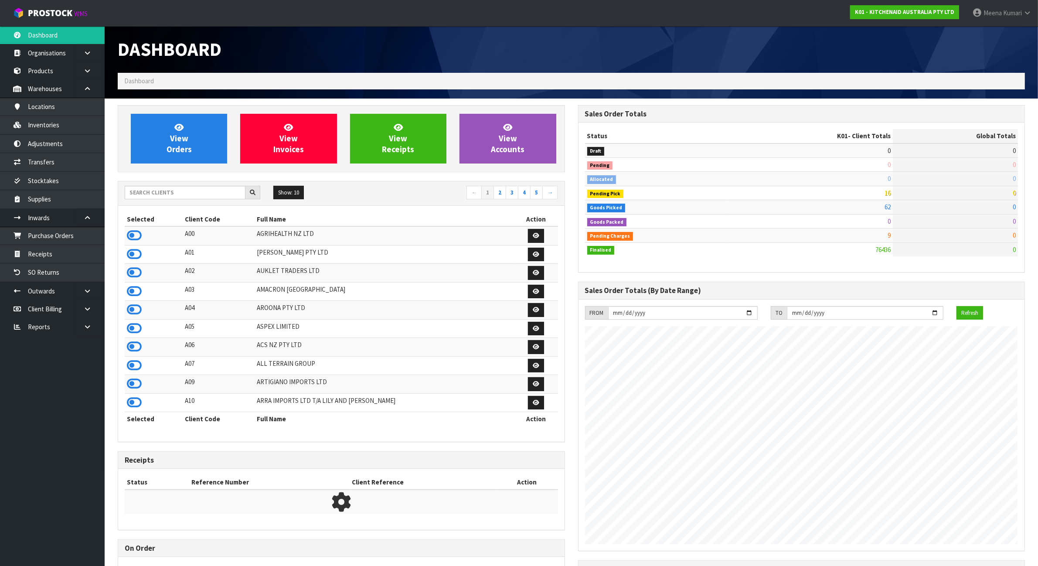
scroll to position [663, 460]
click at [169, 200] on div "Show: 10 5 10 25 50 ← 1 2 3 4 5 →" at bounding box center [341, 193] width 446 height 15
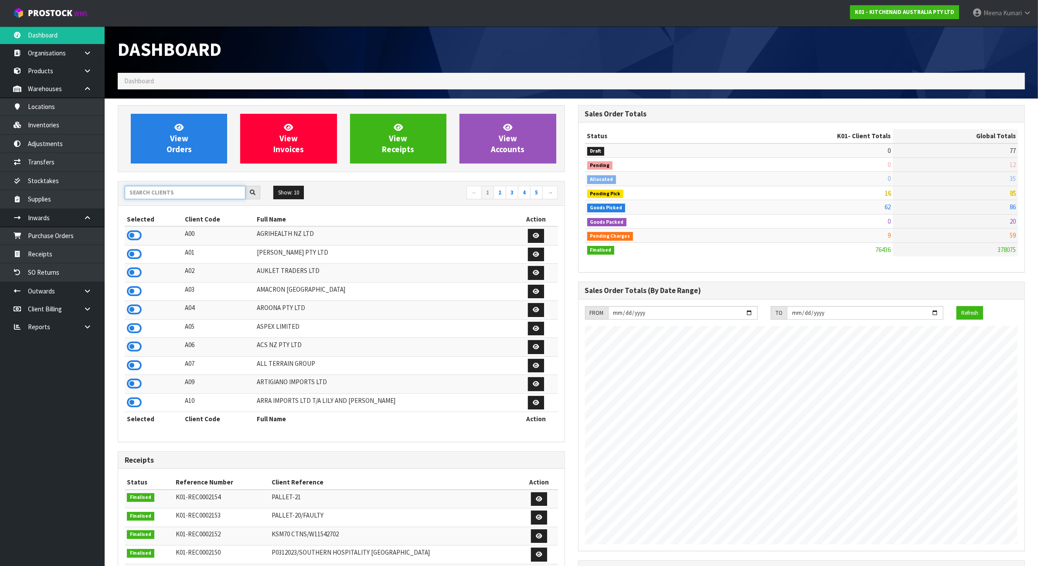
click at [167, 194] on input "text" at bounding box center [185, 193] width 121 height 14
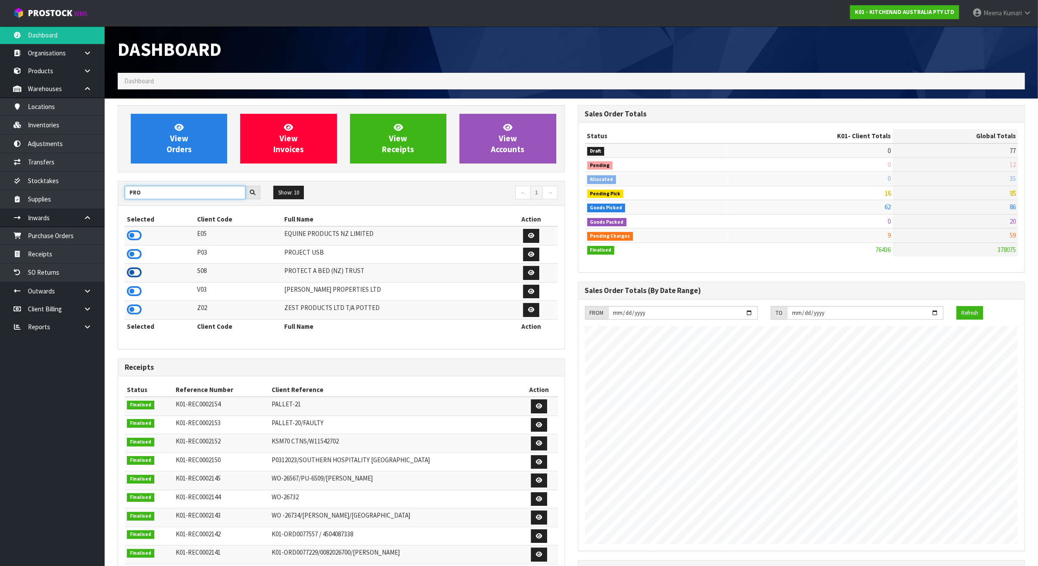
type input "PRO"
click at [135, 272] on icon at bounding box center [134, 272] width 15 height 13
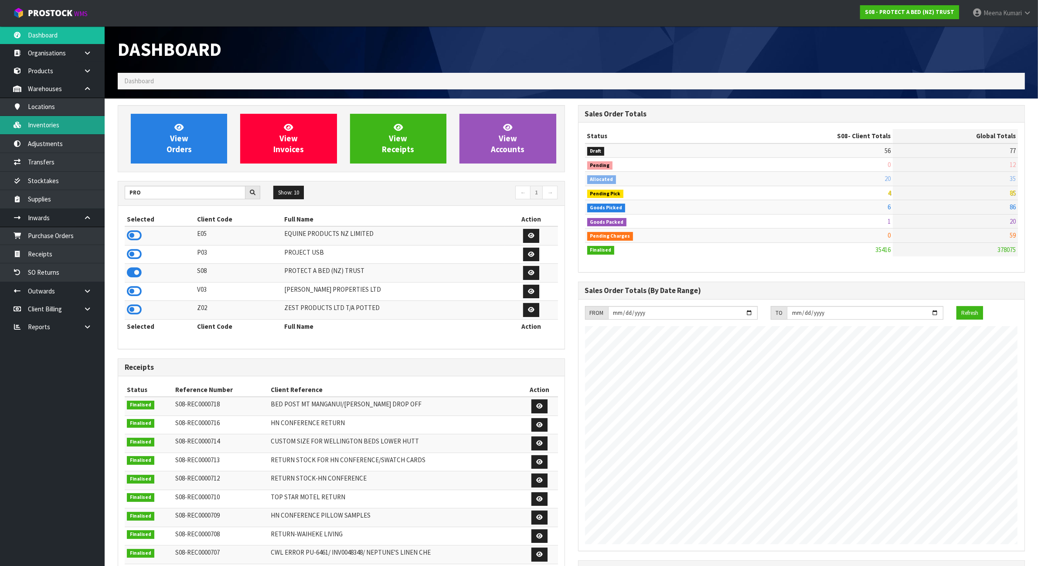
click at [49, 121] on link "Inventories" at bounding box center [52, 125] width 105 height 18
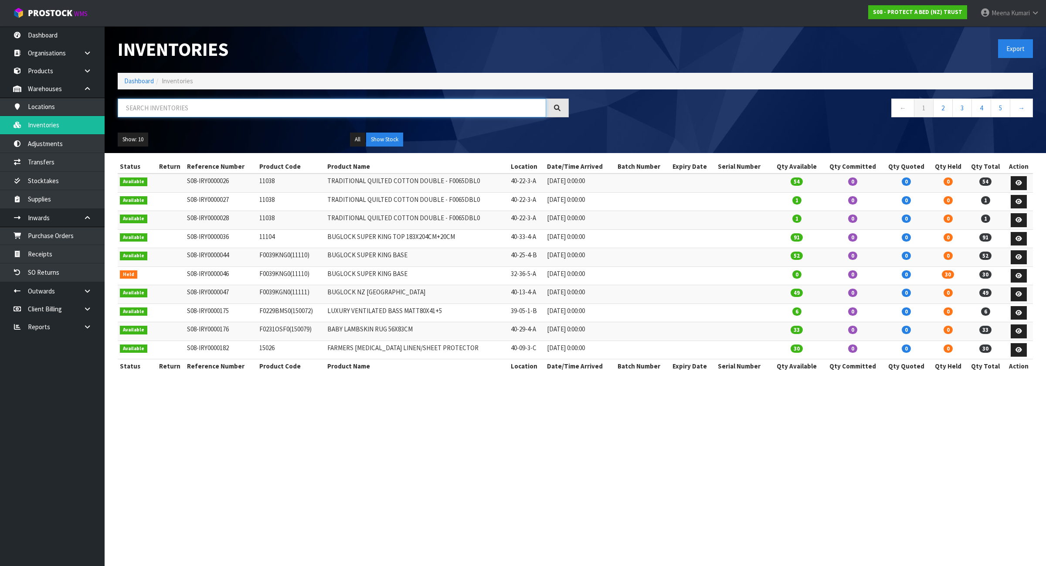
click at [138, 114] on input "text" at bounding box center [332, 108] width 428 height 19
paste input "F0038ACC0"
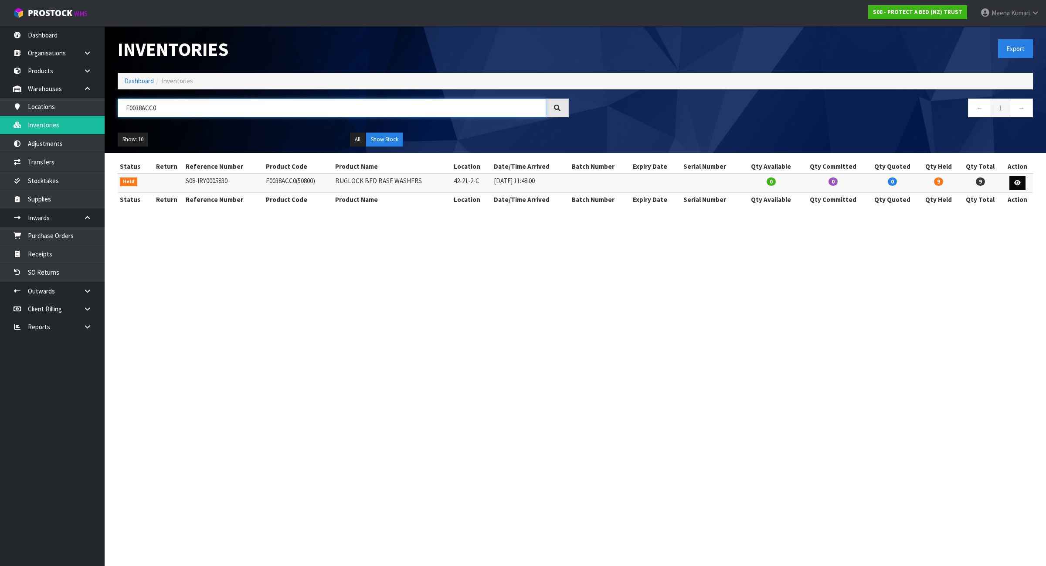
type input "F0038ACC0"
click at [1016, 177] on link at bounding box center [1017, 183] width 16 height 14
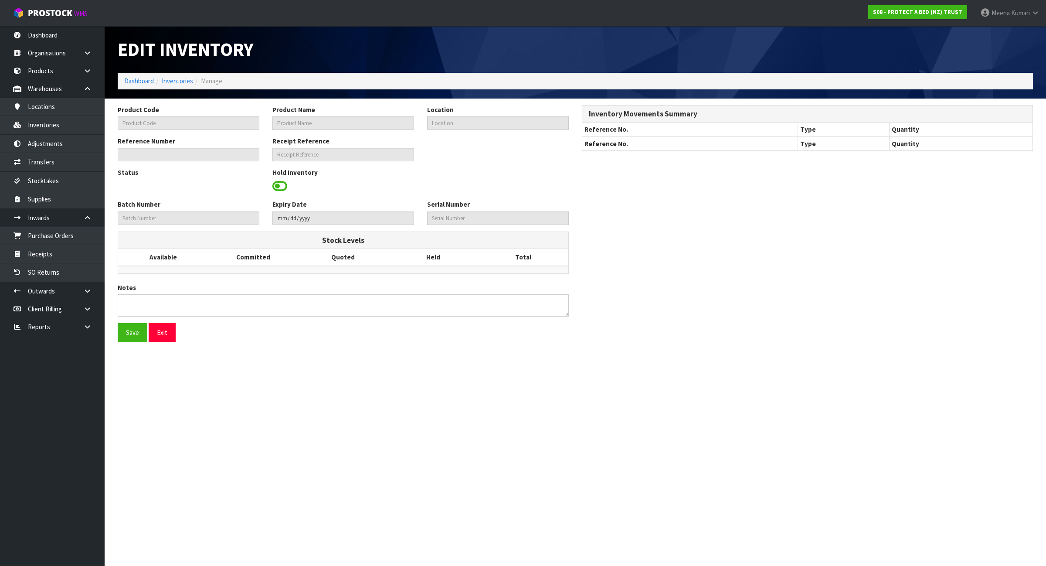
type input "F0038ACC0"
type input "BUGLOCK BED BASE WASHERS"
type input "42-21-2-C"
type input "S08-IRY0005830"
type textarea "PICKER COULD ONLY FIND 64/73. 9X MISSING"
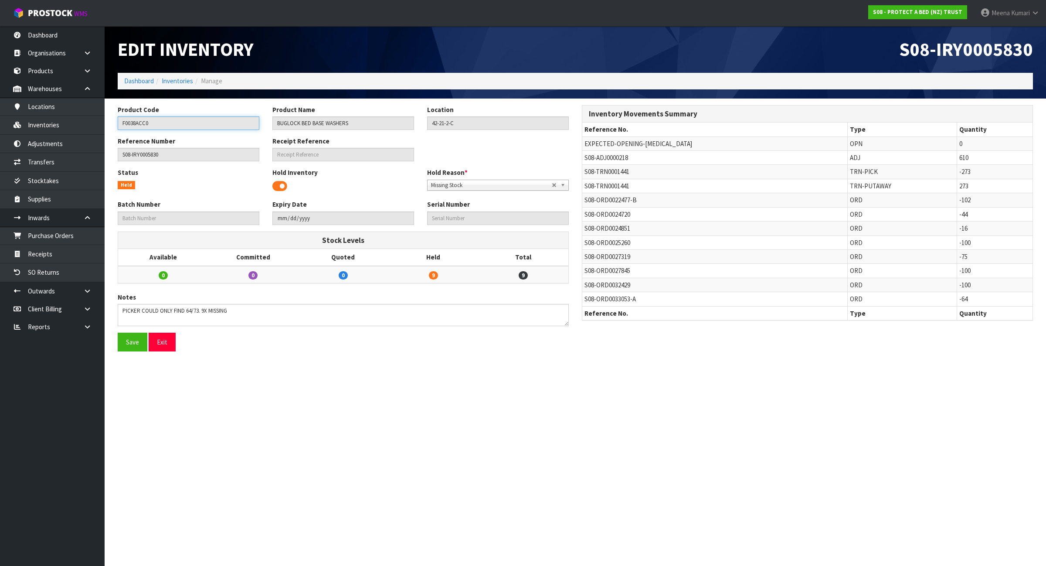
click at [163, 121] on input "F0038ACC0" at bounding box center [189, 123] width 142 height 14
click at [70, 133] on link "Inventories" at bounding box center [52, 125] width 105 height 18
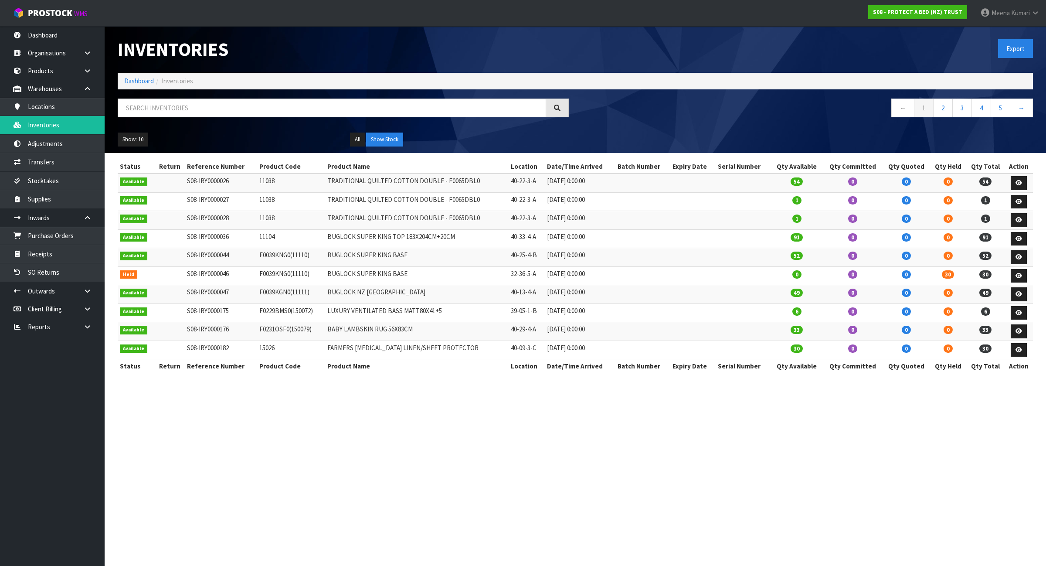
click at [190, 96] on div "Inventories Export Dashboard Inventories ← 1 2 3 4 5 → Show: 10 5 10 25 50 All …" at bounding box center [575, 89] width 928 height 127
click at [181, 105] on input "text" at bounding box center [332, 108] width 428 height 19
paste input "F0038ACC0"
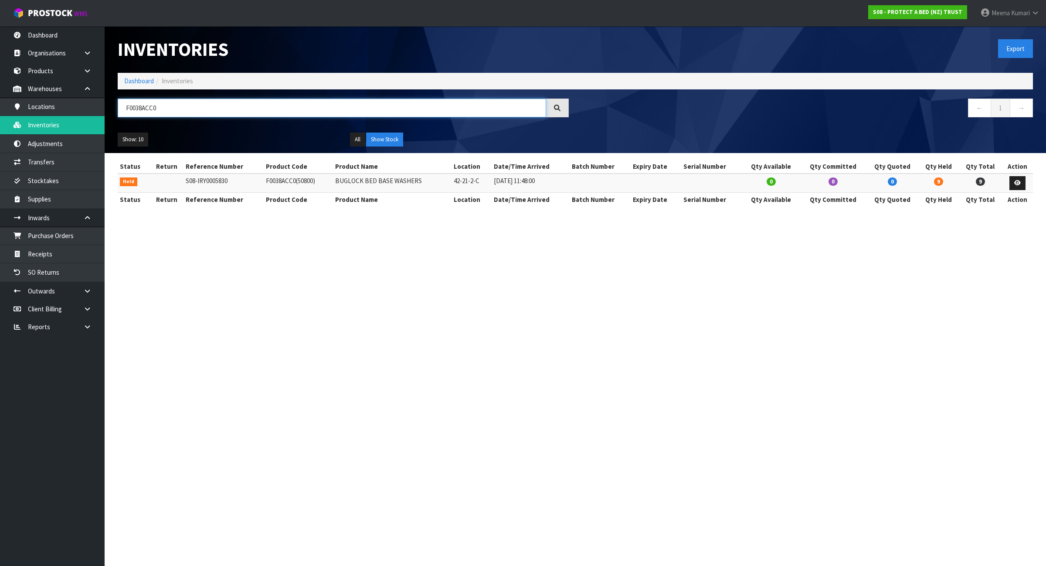
type input "F0038ACC0"
drag, startPoint x: 192, startPoint y: 107, endPoint x: -54, endPoint y: 70, distance: 248.6
click at [0, 70] on html "Toggle navigation ProStock WMS S08 - PROTECT A BED (NZ) TRUST Meena Kumari Logo…" at bounding box center [523, 283] width 1046 height 566
click at [71, 113] on link "Locations" at bounding box center [52, 107] width 105 height 18
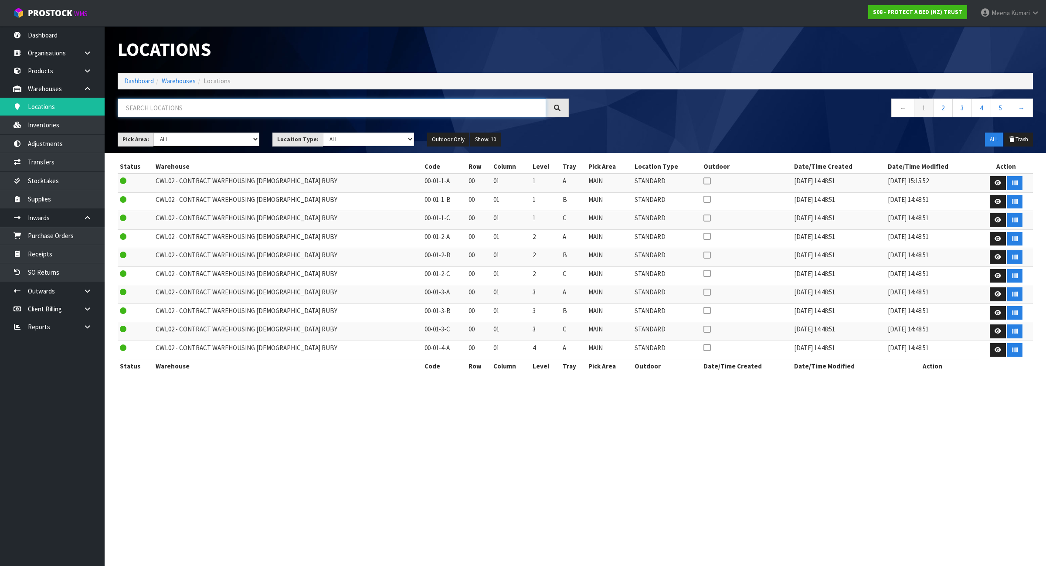
click at [181, 107] on input "text" at bounding box center [332, 108] width 428 height 19
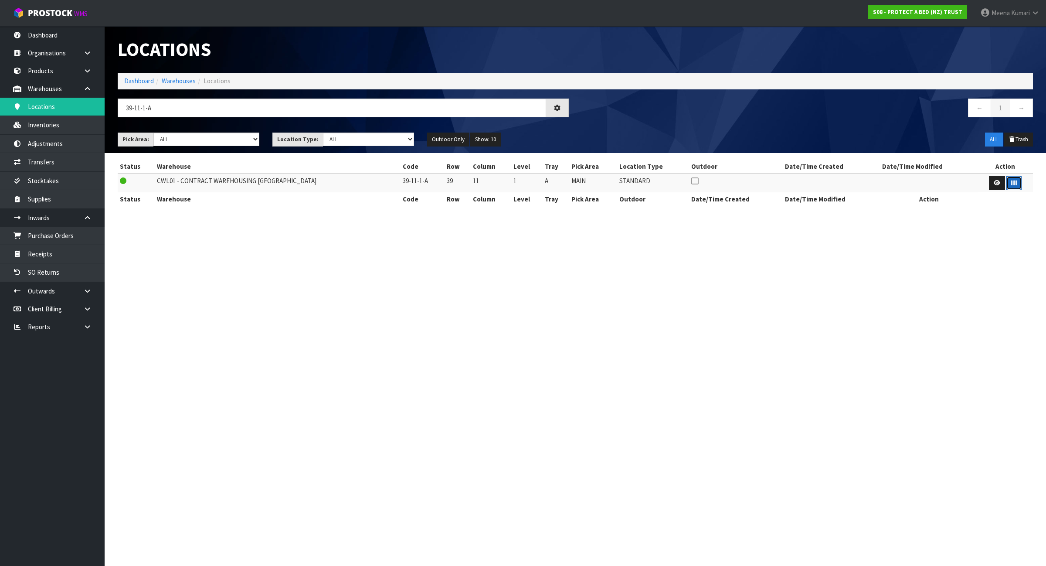
click at [1011, 183] on icon "button" at bounding box center [1014, 183] width 6 height 6
click at [1037, 246] on section "Locations Dashboard Warehouses Locations 39-11-1-A ← 1 → Pick Area: Main Refurb…" at bounding box center [523, 283] width 1046 height 566
drag, startPoint x: 199, startPoint y: 113, endPoint x: 136, endPoint y: 105, distance: 63.7
click at [136, 105] on input "39-11-1-A" at bounding box center [332, 108] width 428 height 19
click at [1016, 183] on button "button" at bounding box center [1013, 183] width 15 height 14
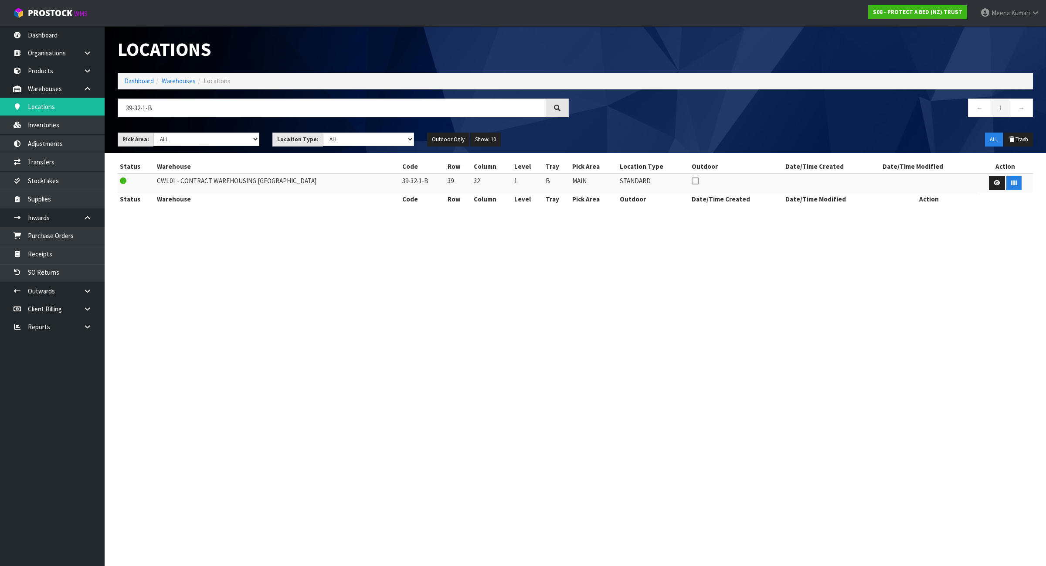
click at [1034, 208] on div "Status Warehouse Code Row Column Level Tray Pick Area Location Type Outdoor Dat…" at bounding box center [575, 188] width 928 height 56
drag, startPoint x: 136, startPoint y: 108, endPoint x: 370, endPoint y: 113, distance: 233.2
click at [370, 113] on input "39-32-1-B" at bounding box center [332, 108] width 428 height 19
click at [1015, 183] on button "button" at bounding box center [1013, 183] width 15 height 14
click at [1037, 402] on section "Locations Dashboard Warehouses Locations 39-34-1-A ← 1 → Pick Area: Main Refurb…" at bounding box center [523, 283] width 1046 height 566
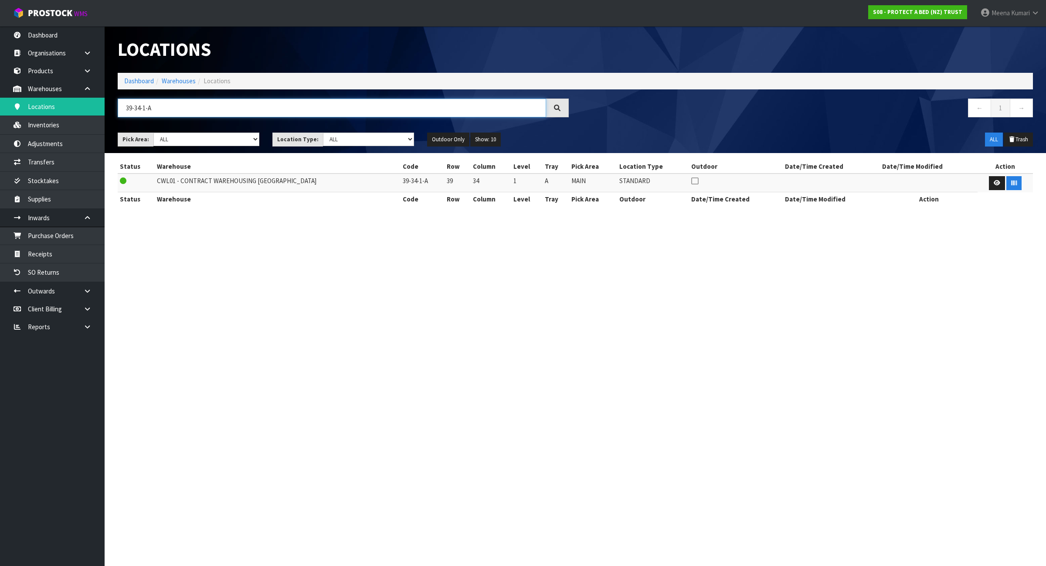
drag, startPoint x: 161, startPoint y: 110, endPoint x: 134, endPoint y: 106, distance: 27.8
click at [134, 106] on input "39-34-1-A" at bounding box center [332, 108] width 428 height 19
click at [1009, 179] on button "button" at bounding box center [1013, 183] width 15 height 14
drag, startPoint x: 1042, startPoint y: 126, endPoint x: 1016, endPoint y: 116, distance: 28.3
click at [1037, 126] on header "Locations Dashboard Warehouses Locations 39-40-1-B ← 1 → Pick Area: Main Refurb…" at bounding box center [575, 89] width 941 height 127
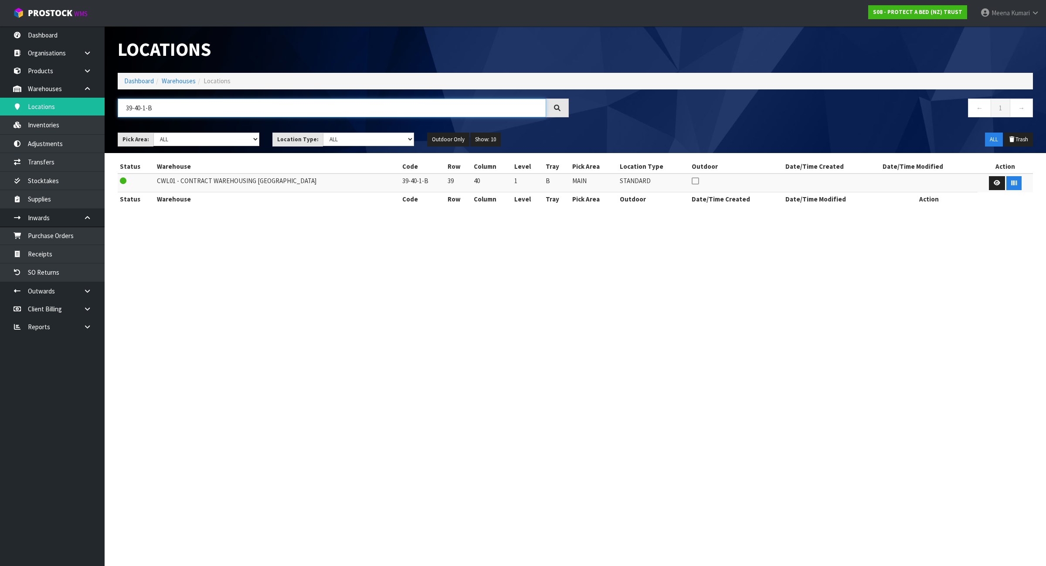
click at [267, 105] on input "39-40-1-B" at bounding box center [332, 108] width 428 height 19
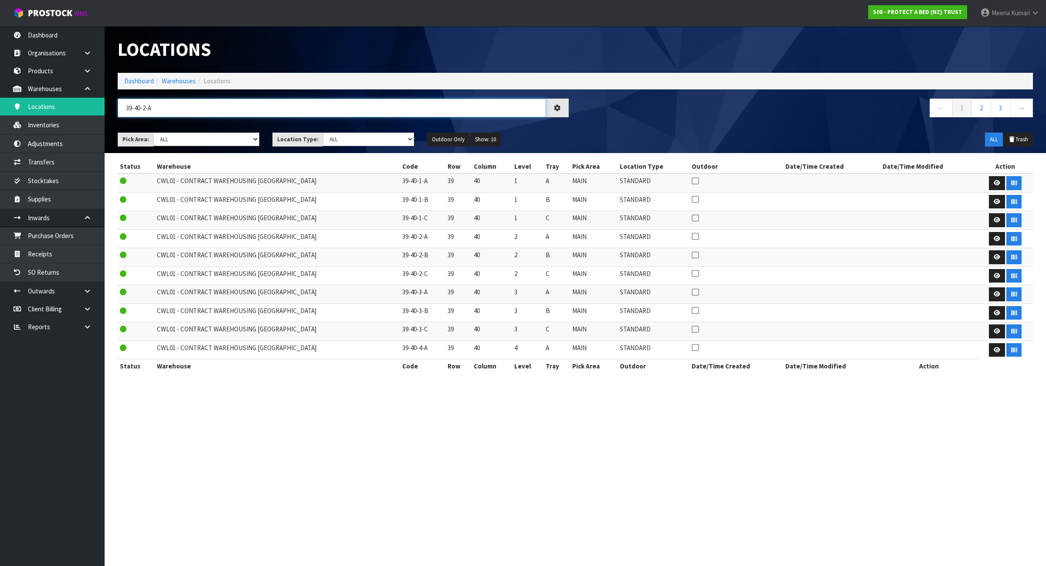
type input "39-40-2-A"
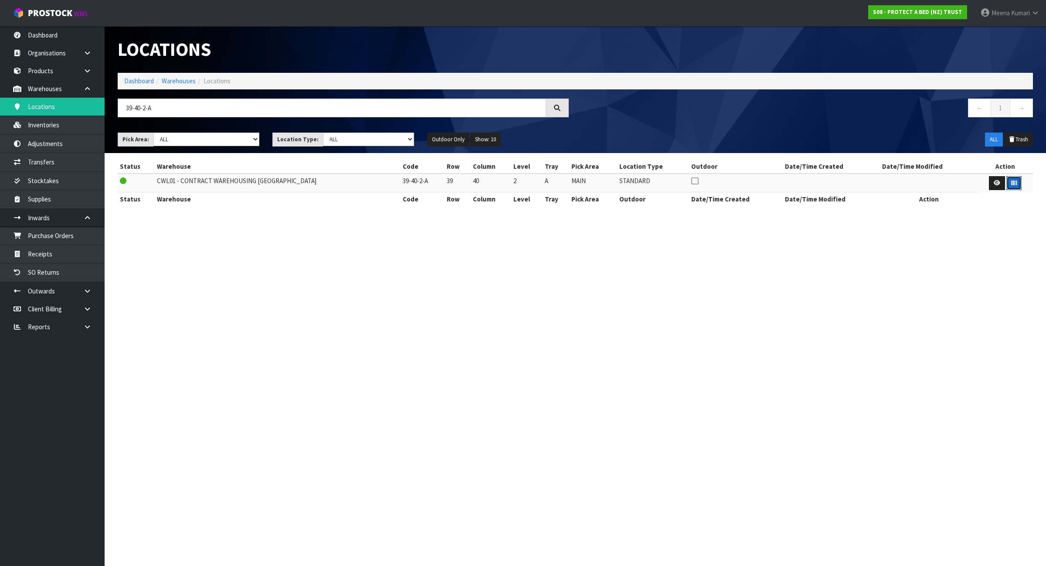
click at [1007, 183] on button "button" at bounding box center [1013, 183] width 15 height 14
click at [133, 87] on ol "Dashboard Warehouses Locations" at bounding box center [575, 81] width 915 height 16
click at [138, 83] on link "Dashboard" at bounding box center [139, 81] width 30 height 8
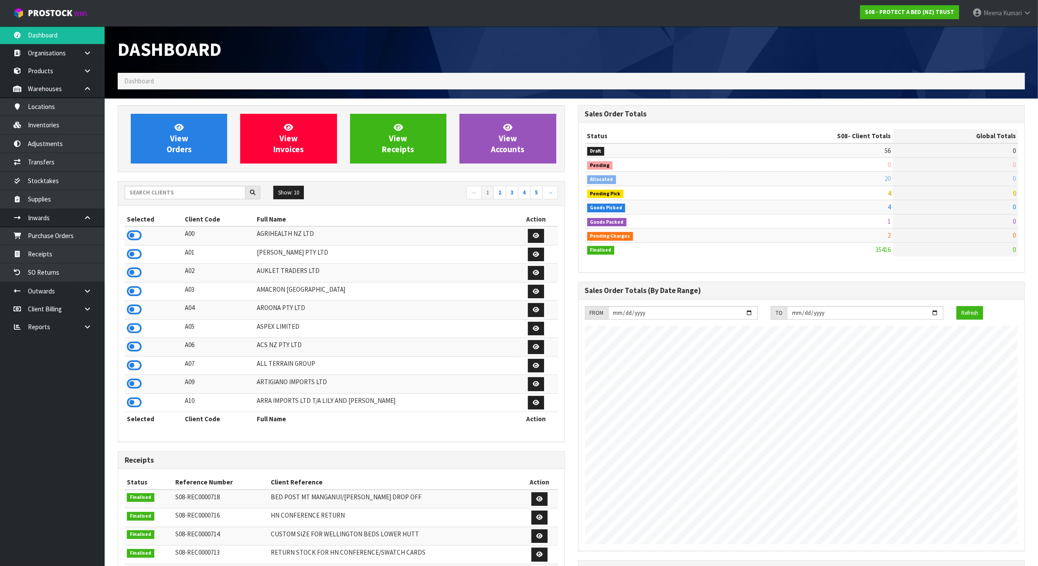
scroll to position [663, 460]
click at [176, 193] on input "text" at bounding box center [185, 193] width 121 height 14
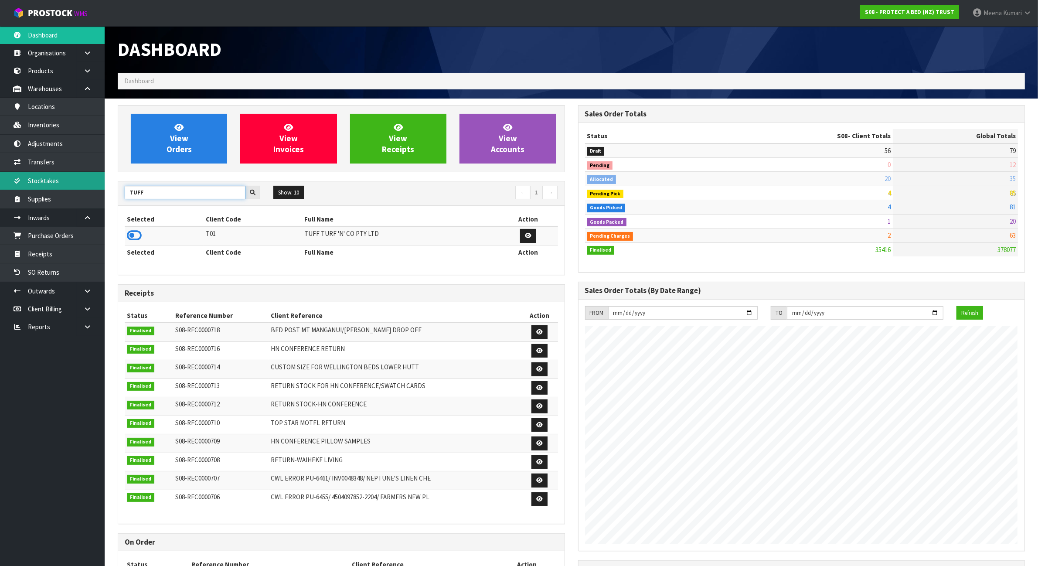
type input "TUFF"
click at [53, 179] on link "Stocktakes" at bounding box center [52, 181] width 105 height 18
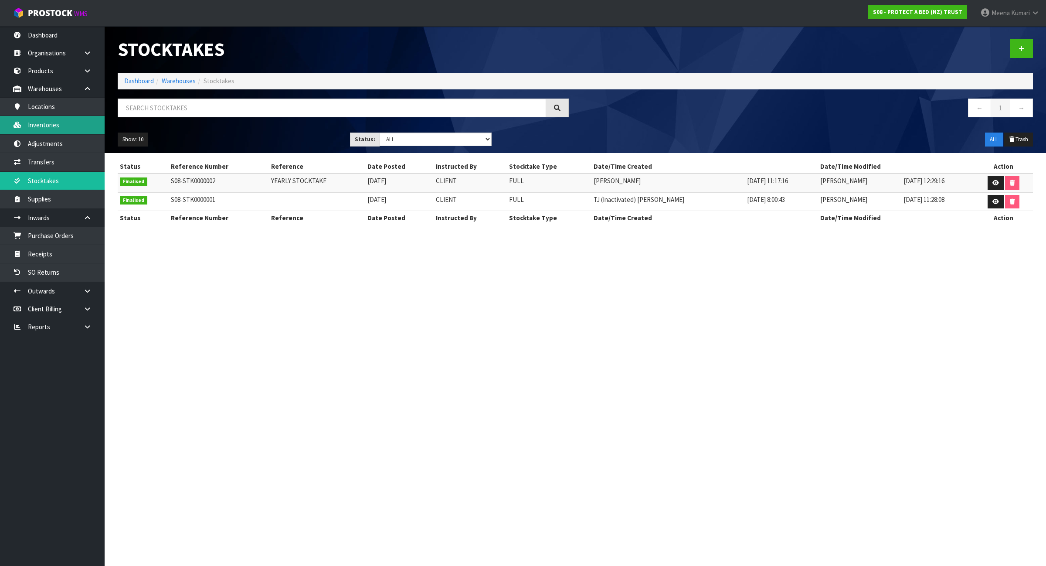
click at [51, 128] on link "Inventories" at bounding box center [52, 125] width 105 height 18
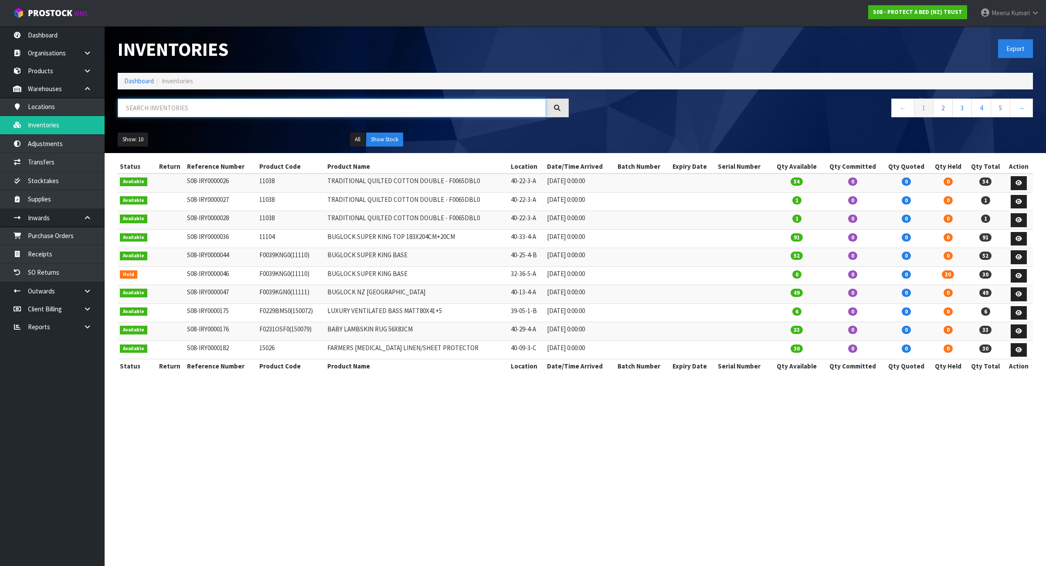
click at [218, 108] on input "text" at bounding box center [332, 108] width 428 height 19
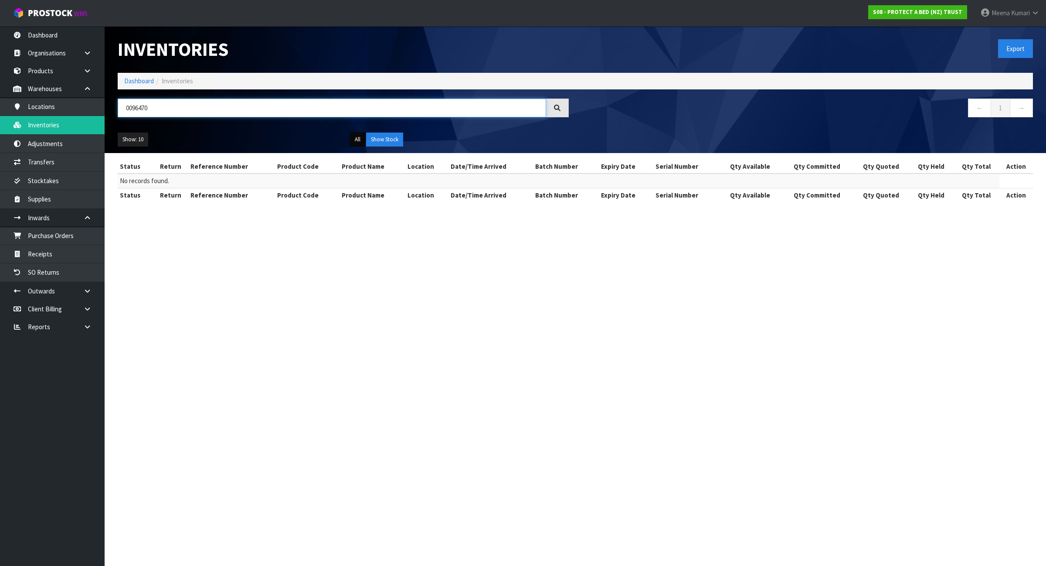
type input "0096470"
click at [353, 138] on button "All" at bounding box center [357, 140] width 15 height 14
click at [139, 81] on link "Dashboard" at bounding box center [139, 81] width 30 height 8
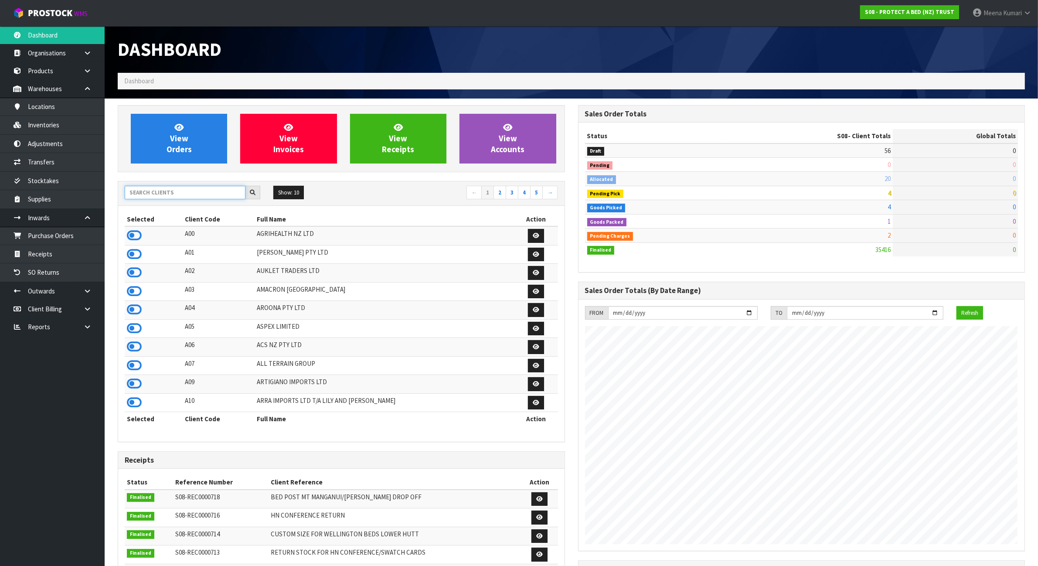
scroll to position [545, 460]
click at [162, 194] on input "text" at bounding box center [185, 193] width 121 height 14
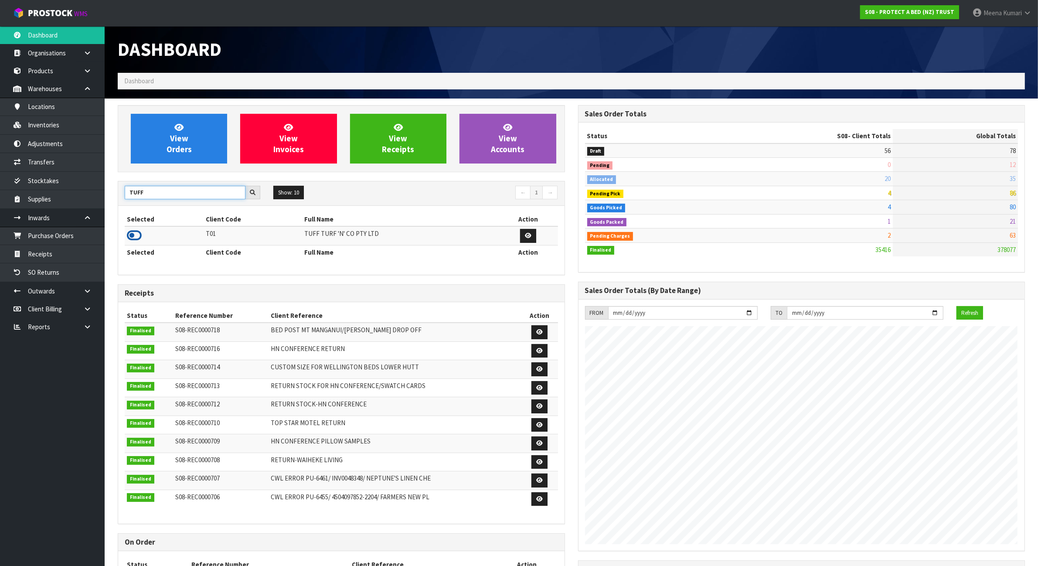
type input "TUFF"
click at [136, 234] on icon at bounding box center [134, 235] width 15 height 13
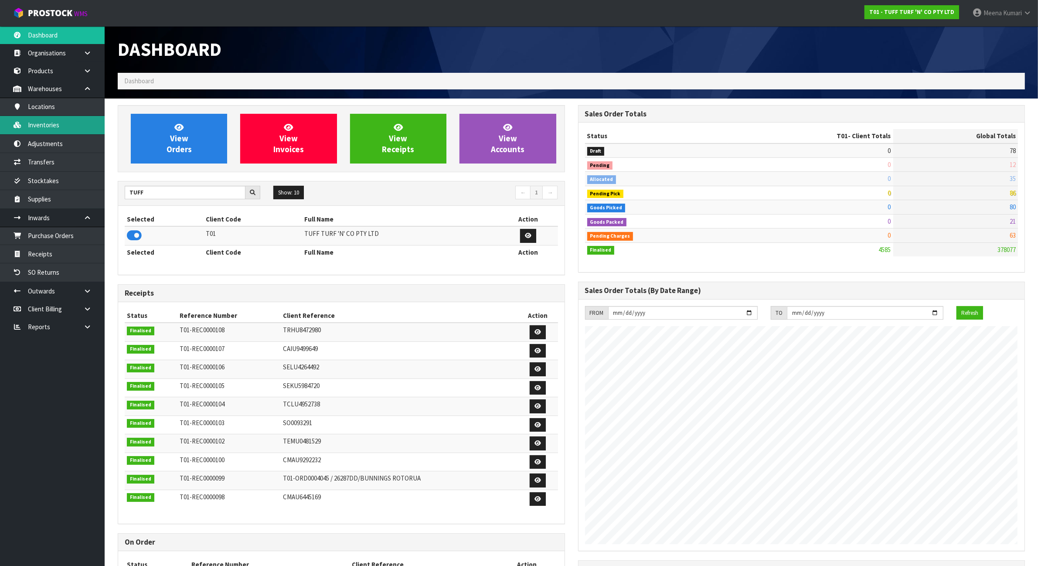
click at [66, 126] on link "Inventories" at bounding box center [52, 125] width 105 height 18
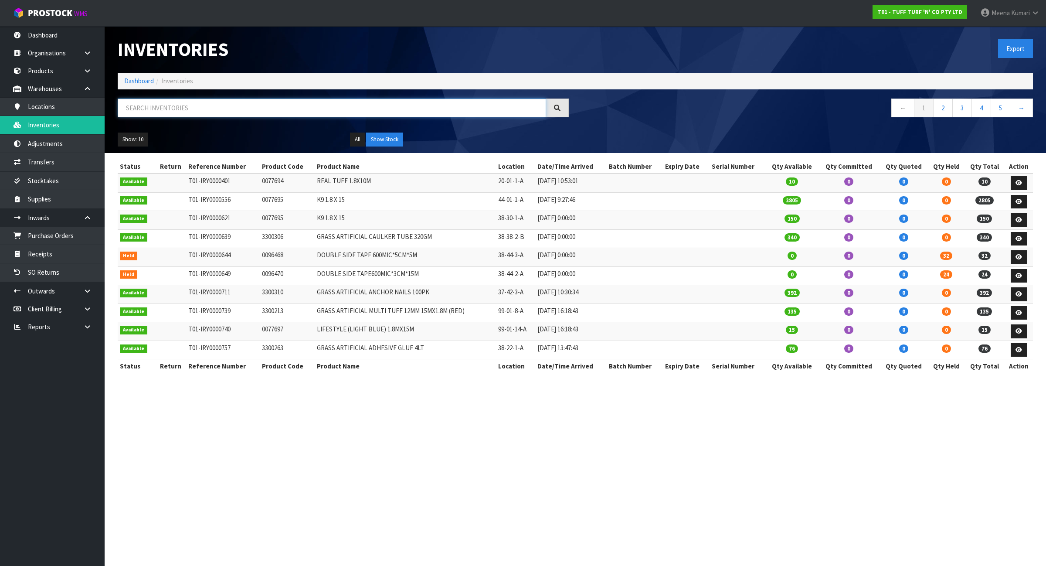
click at [192, 105] on input "text" at bounding box center [332, 108] width 428 height 19
type input "0"
click at [62, 179] on link "Stocktakes" at bounding box center [52, 181] width 105 height 18
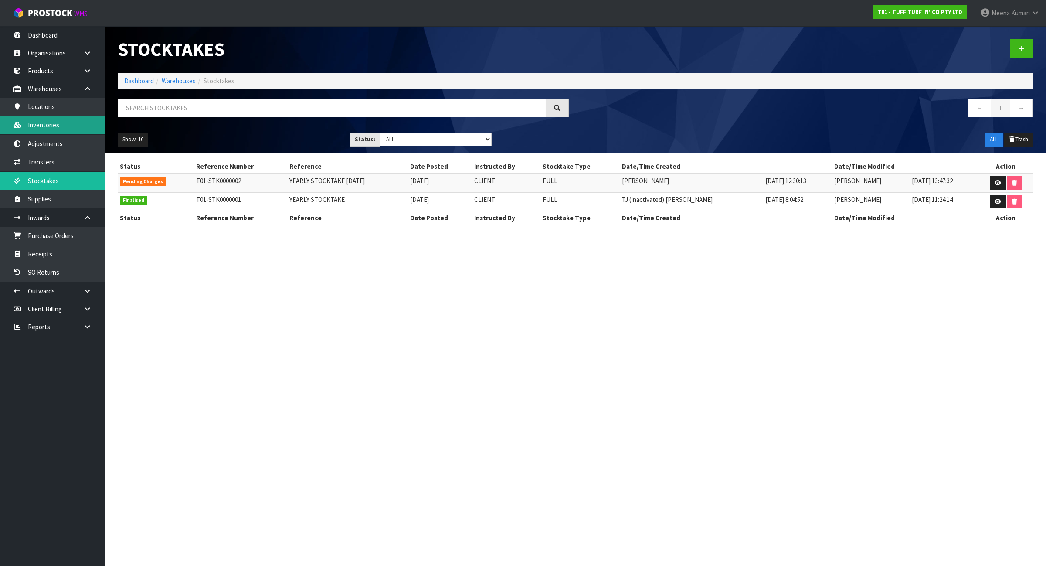
click at [51, 123] on link "Inventories" at bounding box center [52, 125] width 105 height 18
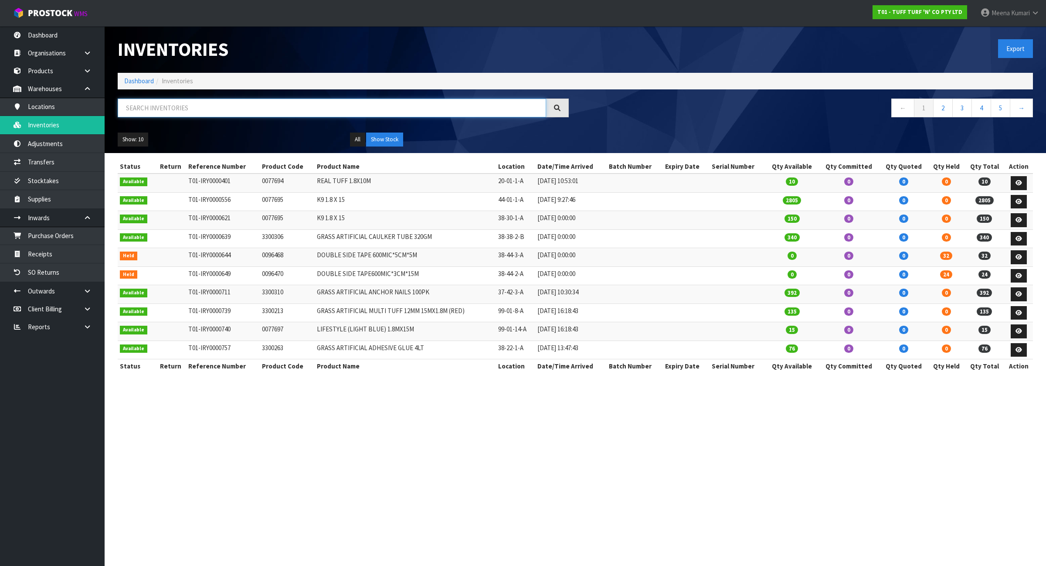
click at [166, 108] on input "text" at bounding box center [332, 108] width 428 height 19
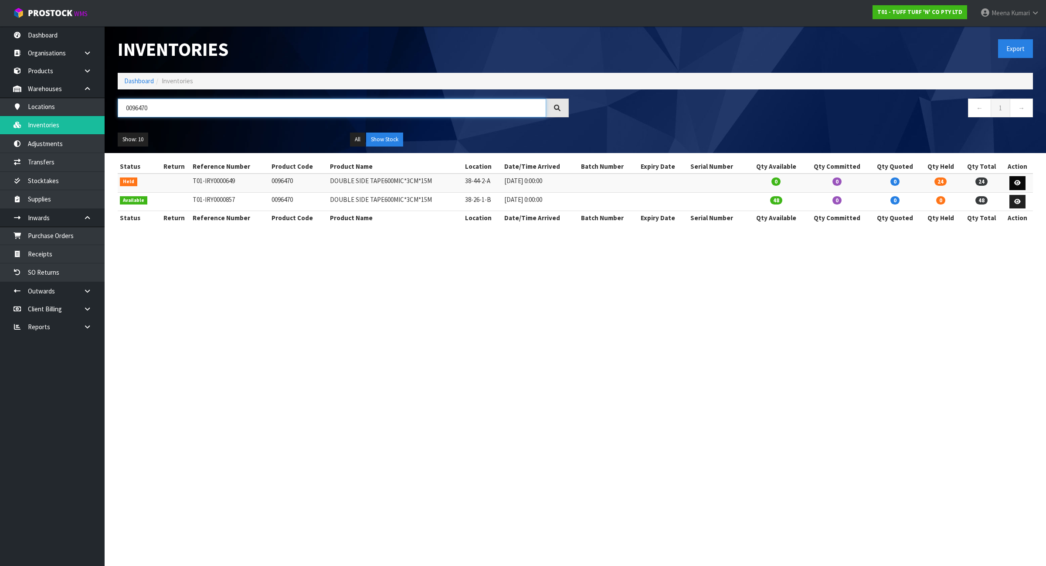
type input "0096470"
click at [1014, 180] on icon at bounding box center [1017, 183] width 7 height 6
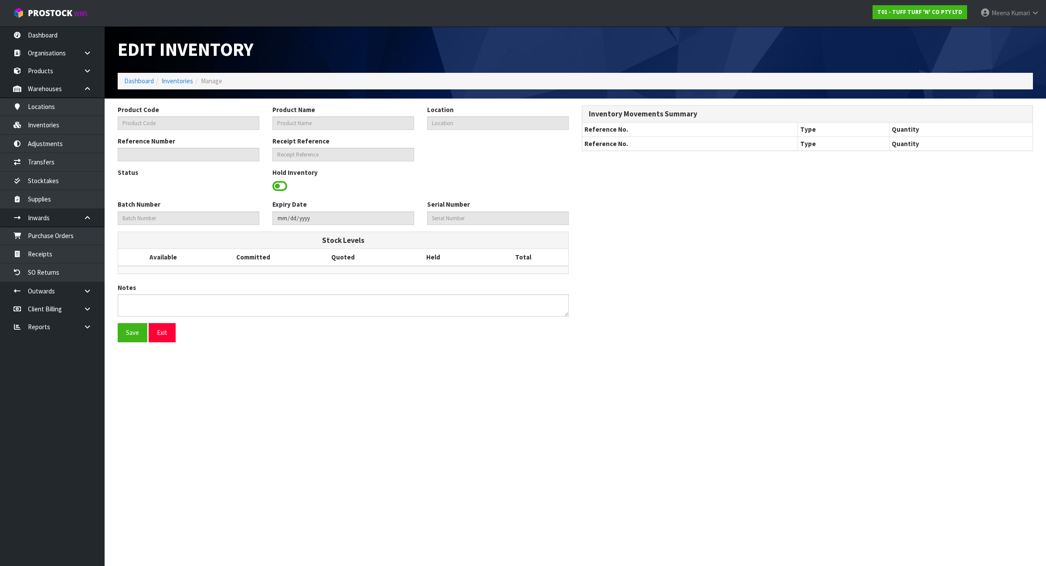
type input "0096470"
type input "DOUBLE SIDE TAPE600MIC*3CM*15M"
type input "38-44-2-A"
type input "T01-IRY0000649"
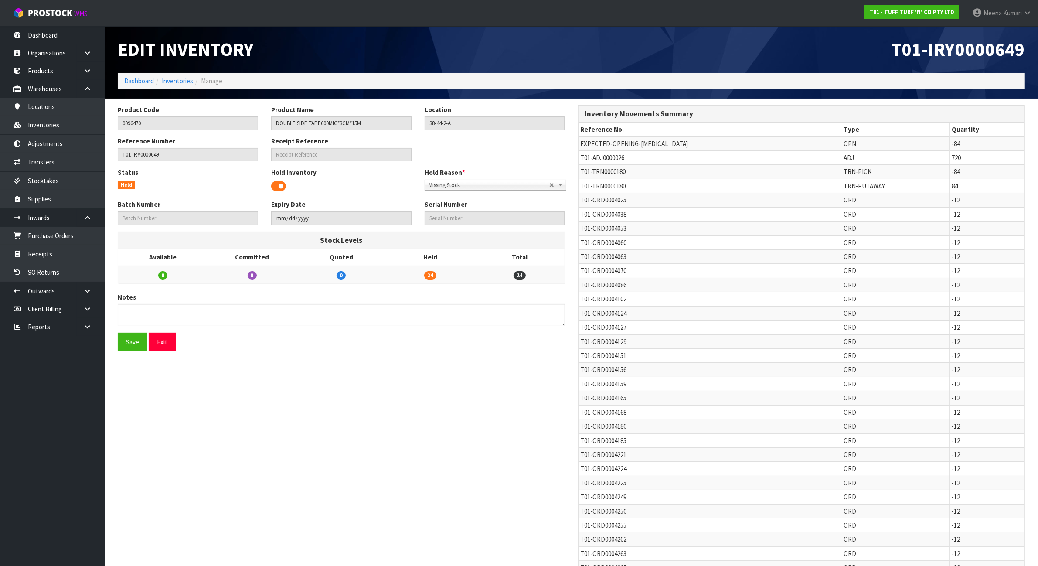
click at [593, 184] on span "T01-TRN0000180" at bounding box center [603, 186] width 45 height 8
copy tr "T01-TRN0000180"
click at [598, 157] on span "T01-ADJ0000026" at bounding box center [603, 157] width 44 height 8
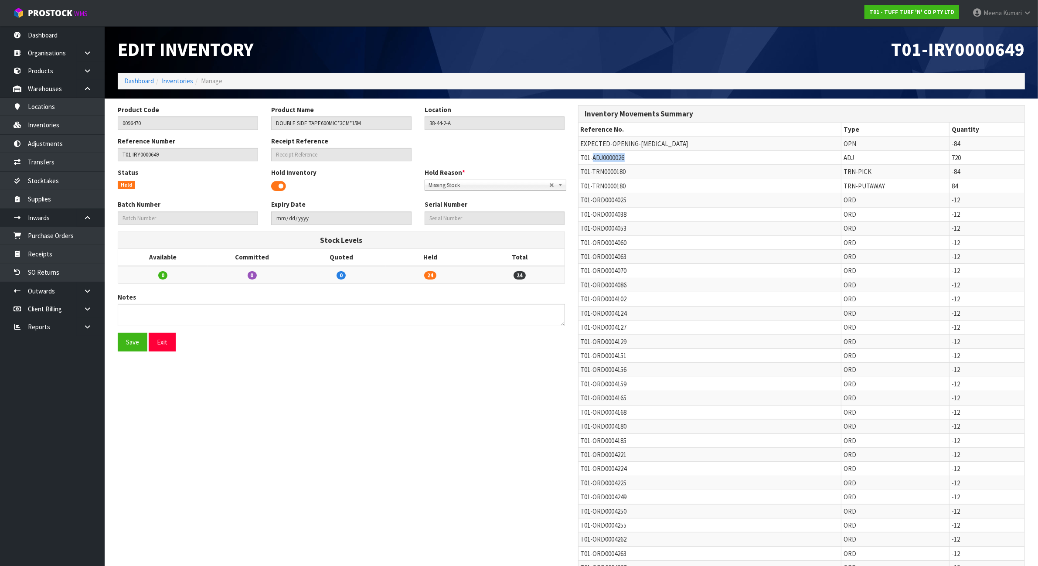
click at [598, 157] on span "T01-ADJ0000026" at bounding box center [603, 157] width 44 height 8
copy tr "T01-ADJ0000026"
click at [185, 83] on link "Inventories" at bounding box center [177, 81] width 31 height 8
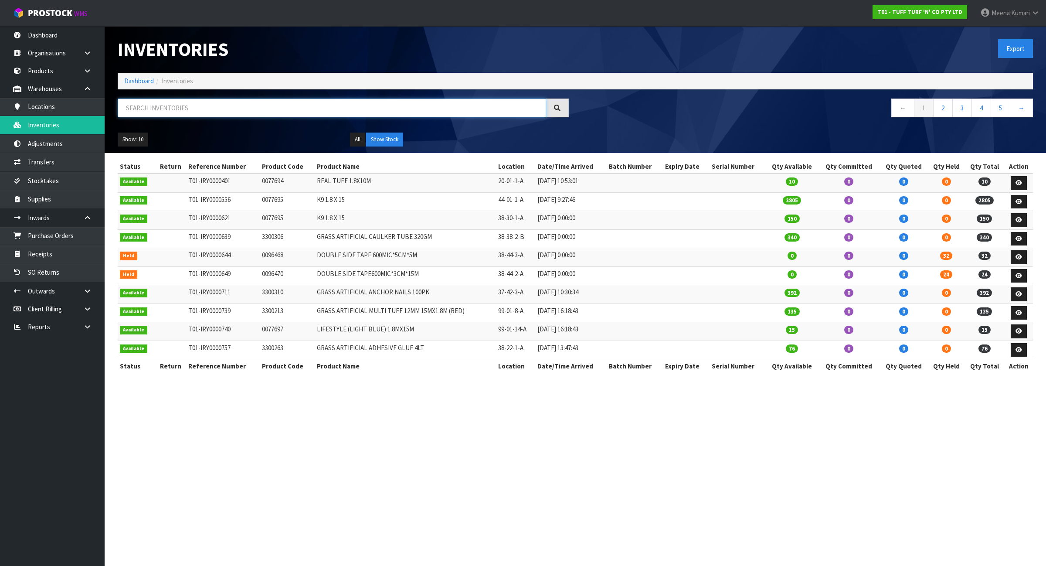
click at [272, 104] on input "text" at bounding box center [332, 108] width 428 height 19
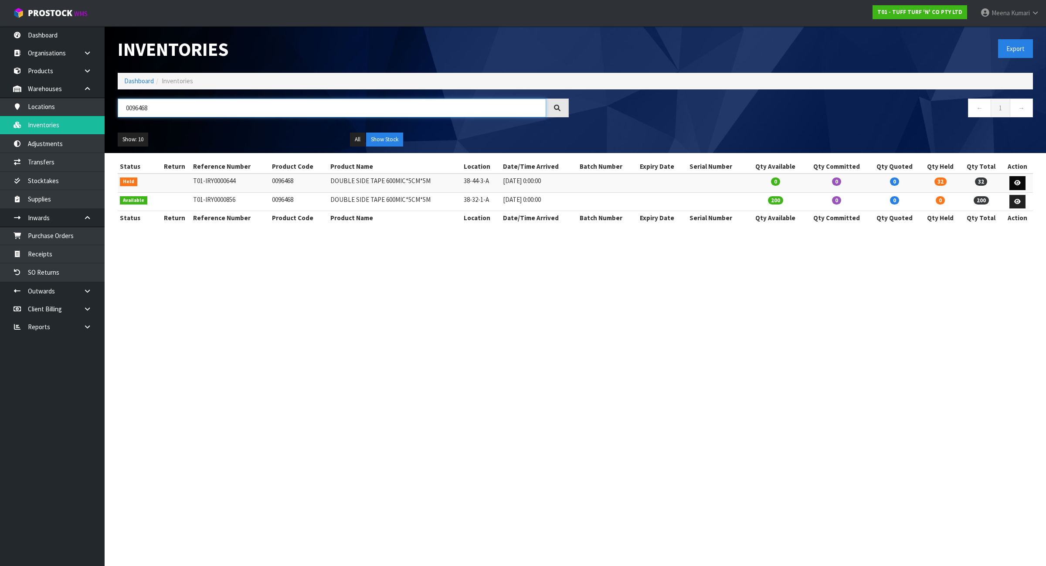
type input "0096468"
click at [1020, 179] on link at bounding box center [1017, 183] width 16 height 14
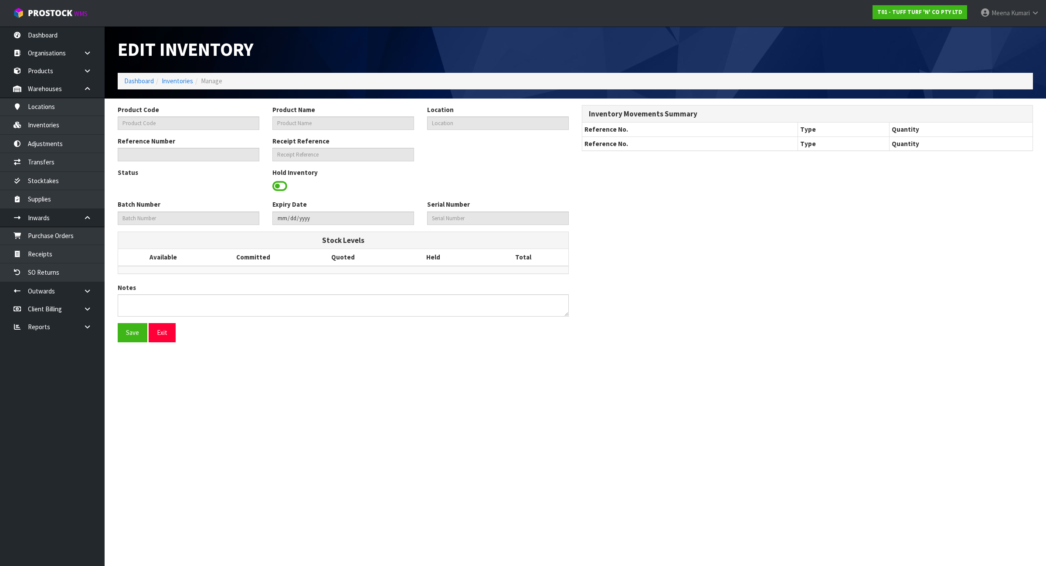
type input "0096468"
type input "DOUBLE SIDE TAPE 600MIC*5CM*5M"
type input "38-44-3-A"
type input "T01-IRY0000644"
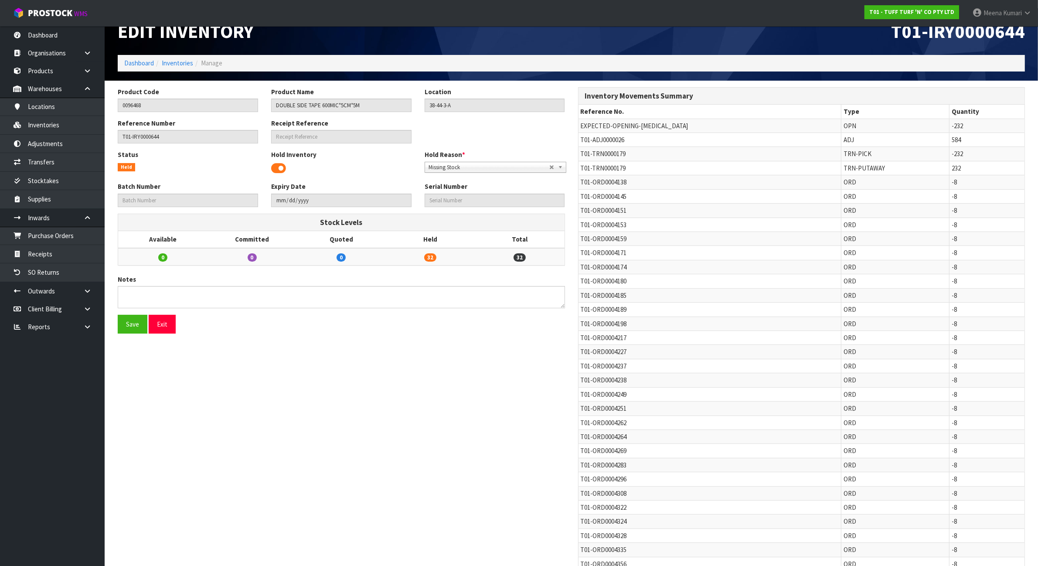
scroll to position [10, 0]
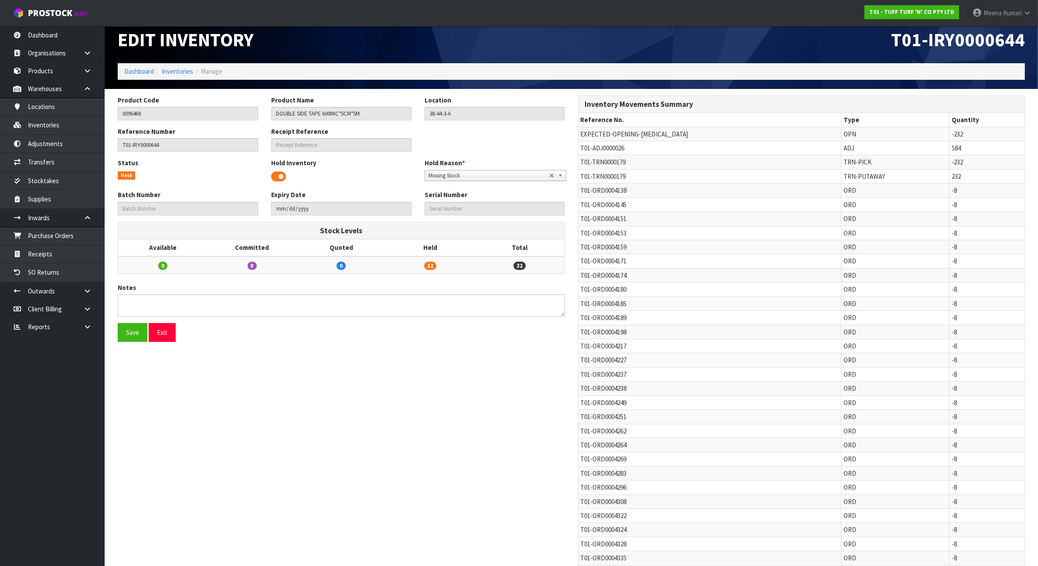
click at [613, 166] on span "T01-TRN0000179" at bounding box center [603, 162] width 45 height 8
copy tr "T01-TRN0000179"
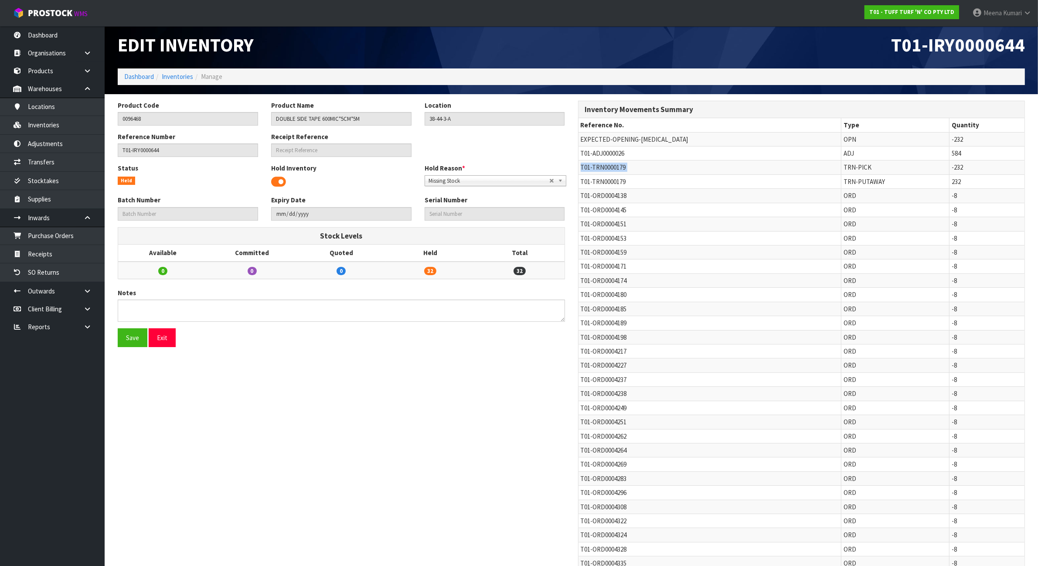
scroll to position [0, 0]
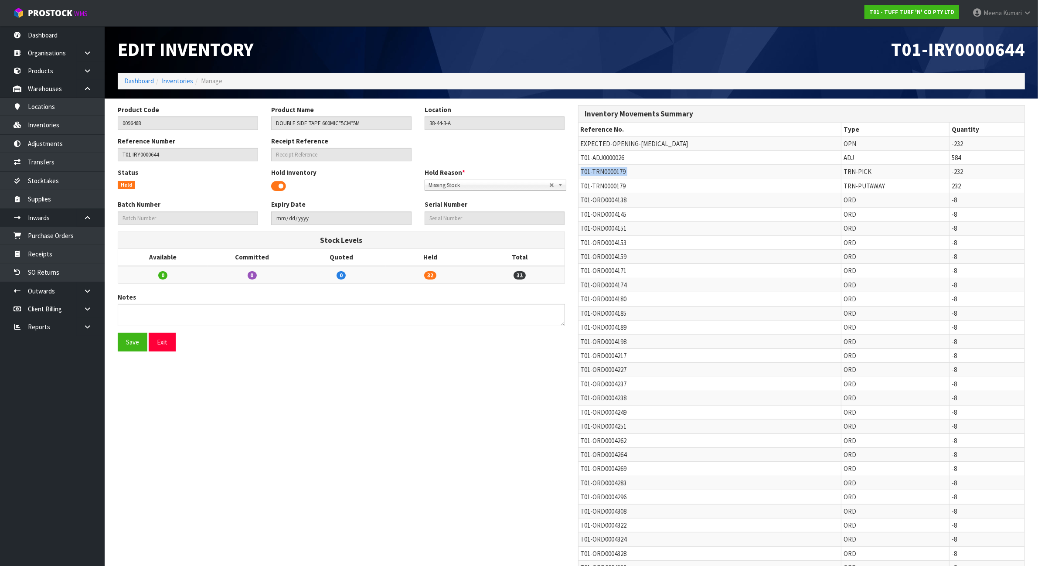
click at [615, 176] on span "T01-TRN0000179" at bounding box center [603, 171] width 45 height 8
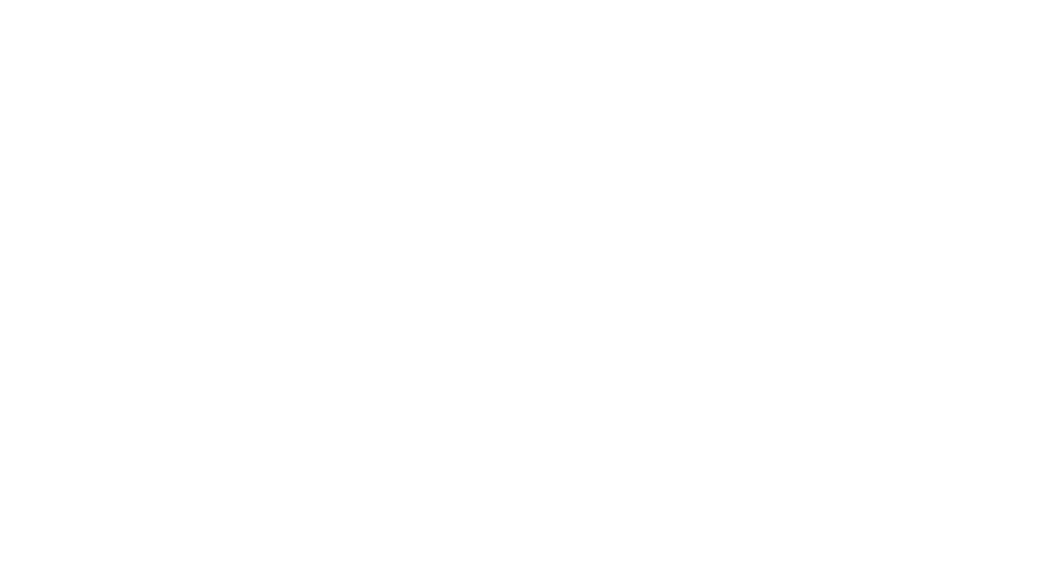
type input "0096470"
type input "DOUBLE SIDE TAPE600MIC*3CM*15M"
type input "38-44-2-A"
type input "T01-IRY0000649"
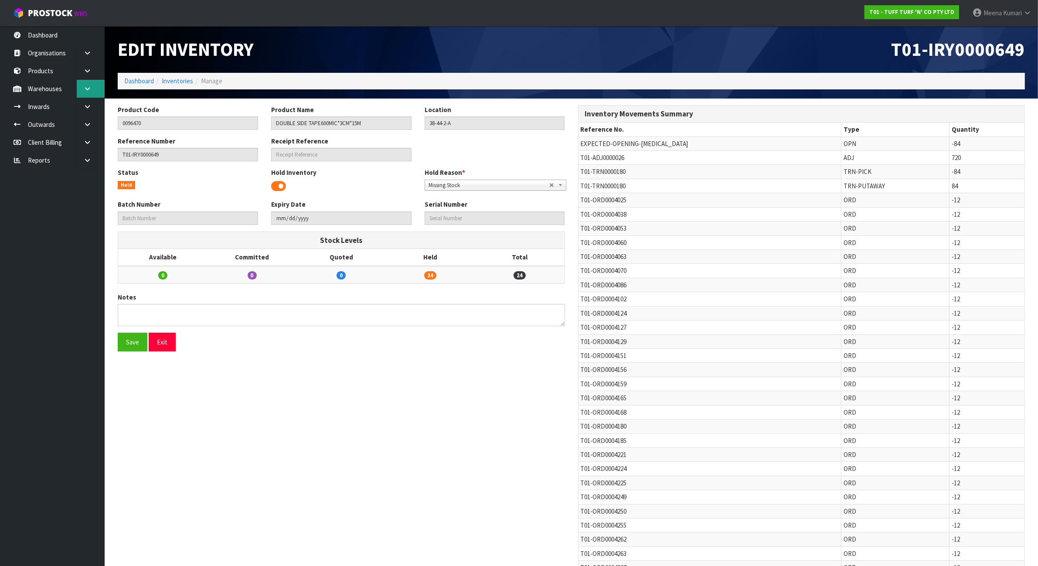
click at [88, 96] on link at bounding box center [91, 89] width 28 height 18
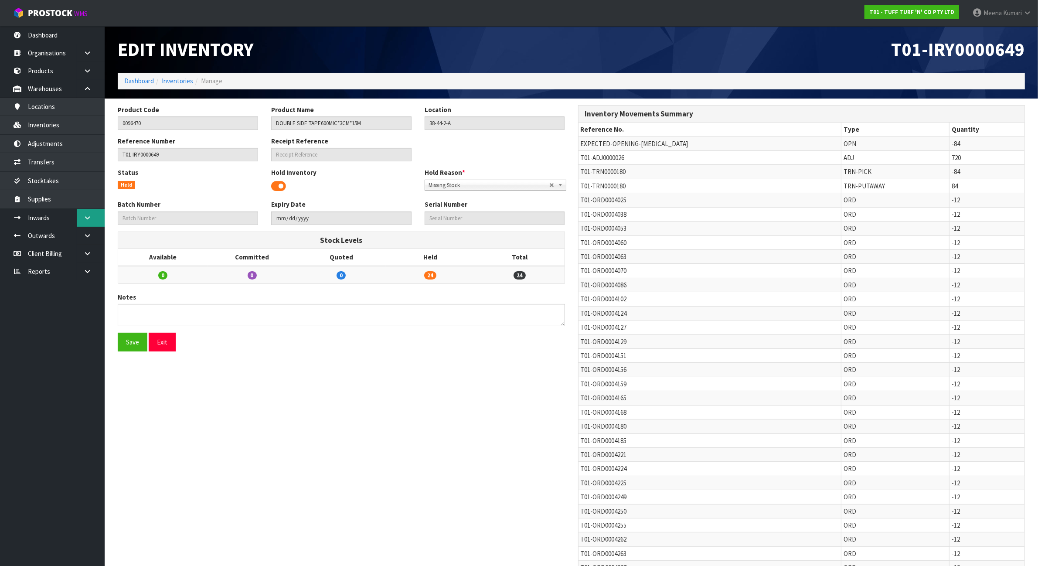
click at [94, 220] on link at bounding box center [91, 218] width 28 height 18
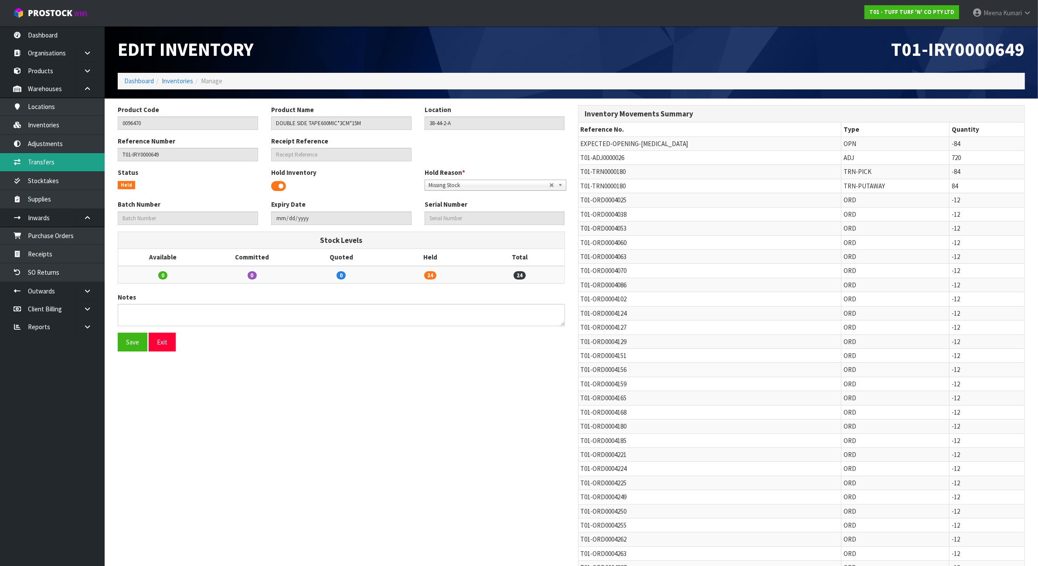
click at [76, 166] on link "Transfers" at bounding box center [52, 162] width 105 height 18
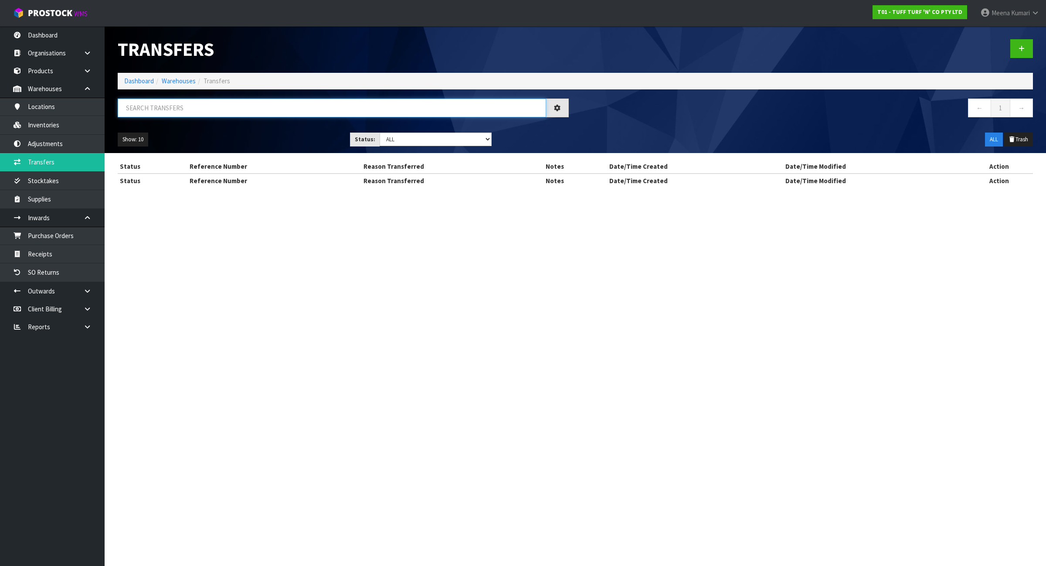
click at [211, 112] on input "text" at bounding box center [332, 108] width 428 height 19
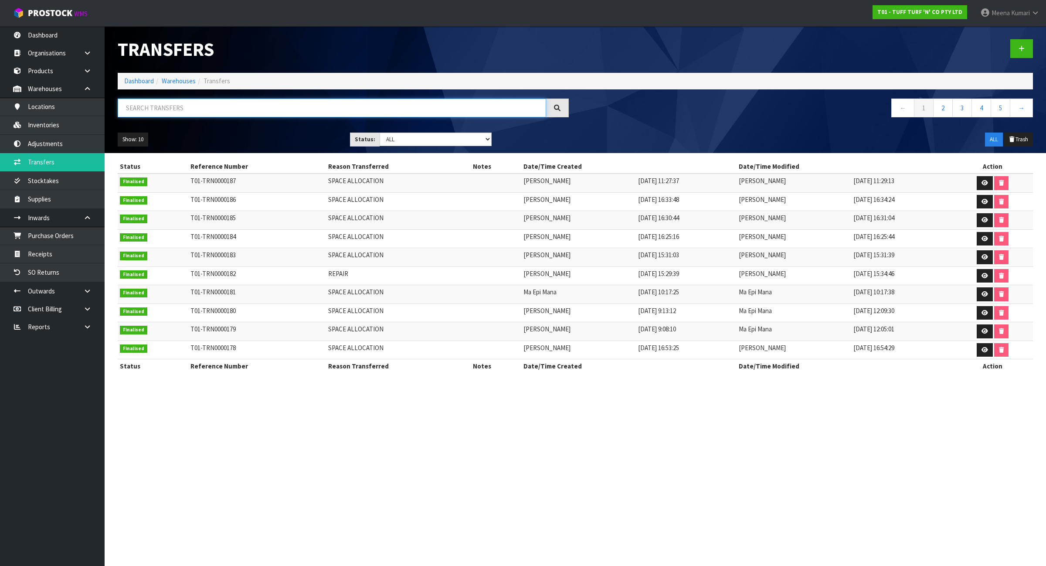
paste input "T01-TRN0000180"
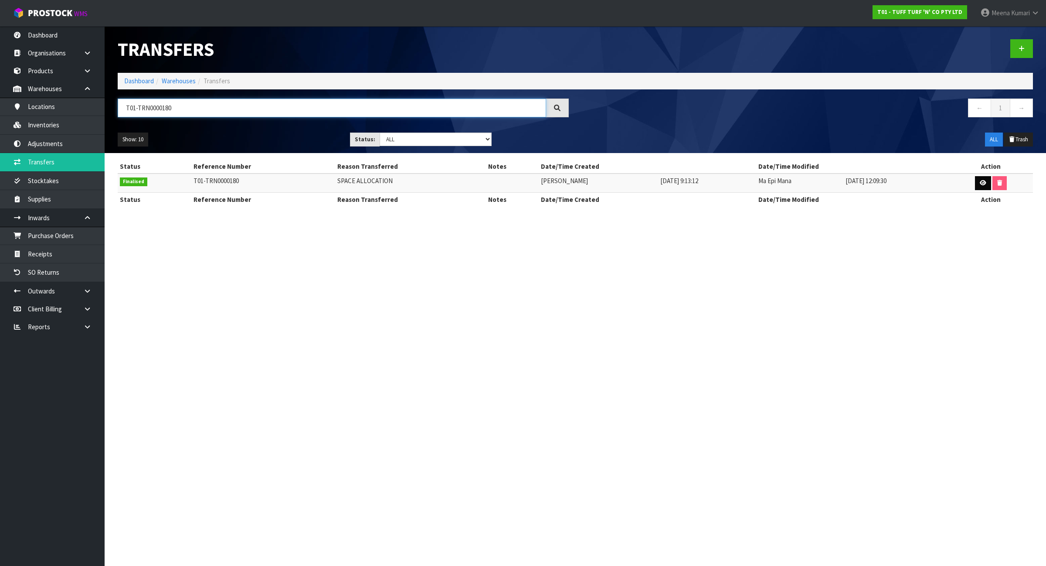
type input "T01-TRN0000180"
click at [983, 179] on link at bounding box center [983, 183] width 16 height 14
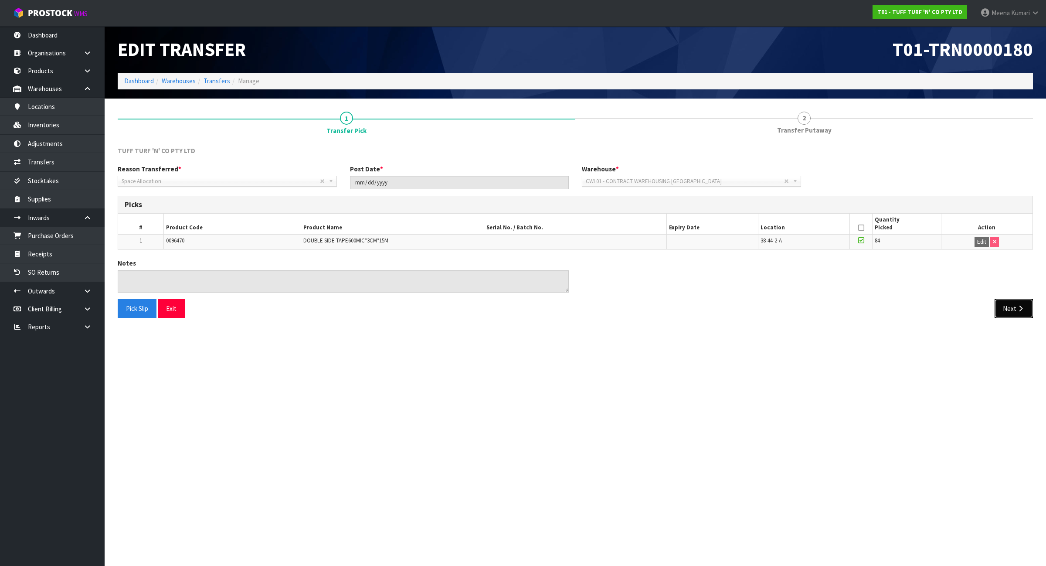
click at [1006, 306] on button "Next" at bounding box center [1014, 308] width 38 height 19
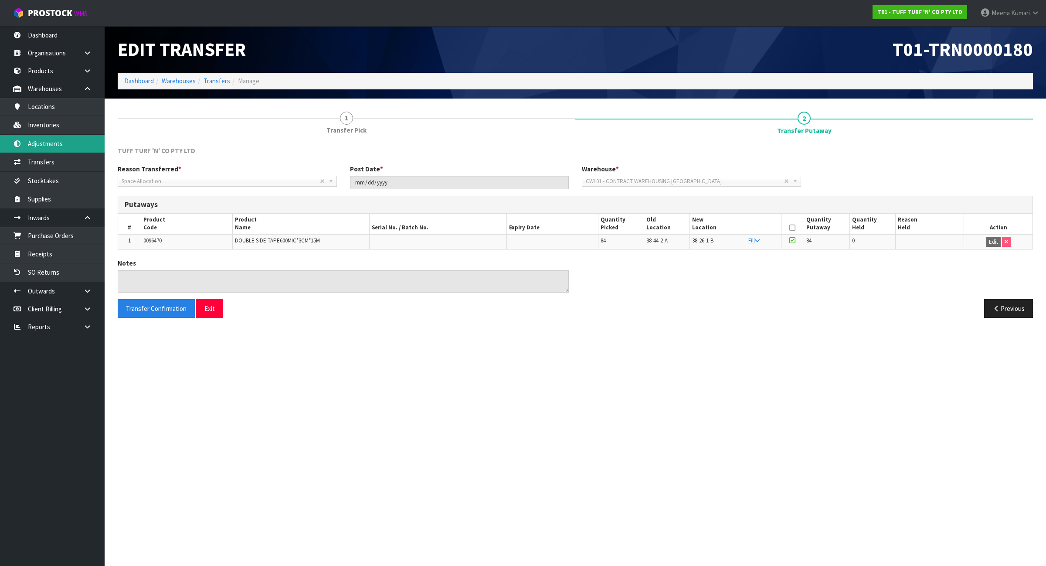
click at [62, 140] on link "Adjustments" at bounding box center [52, 144] width 105 height 18
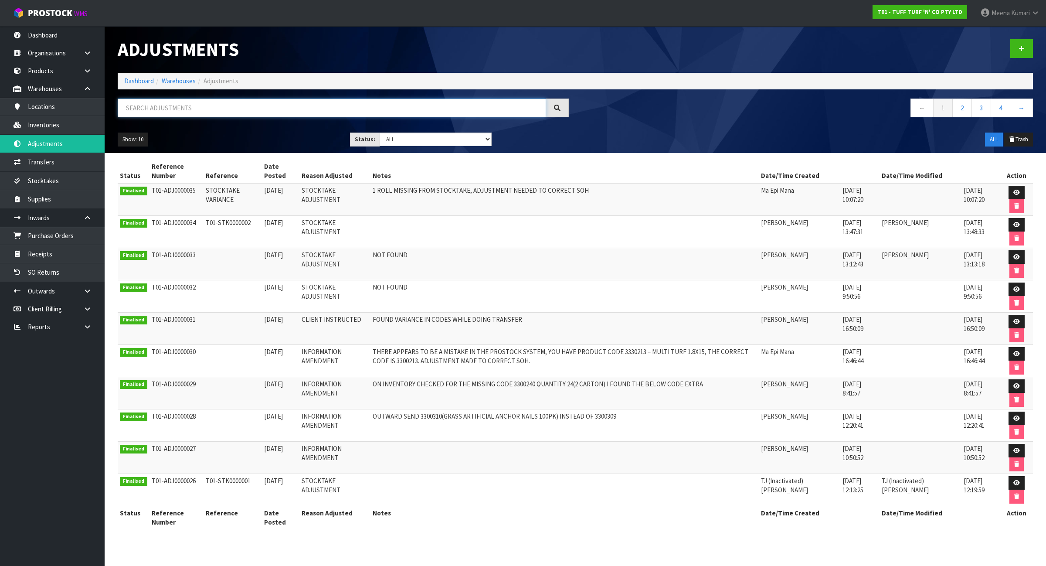
click at [246, 111] on input "text" at bounding box center [332, 108] width 428 height 19
paste input "T01-ADJ0000026"
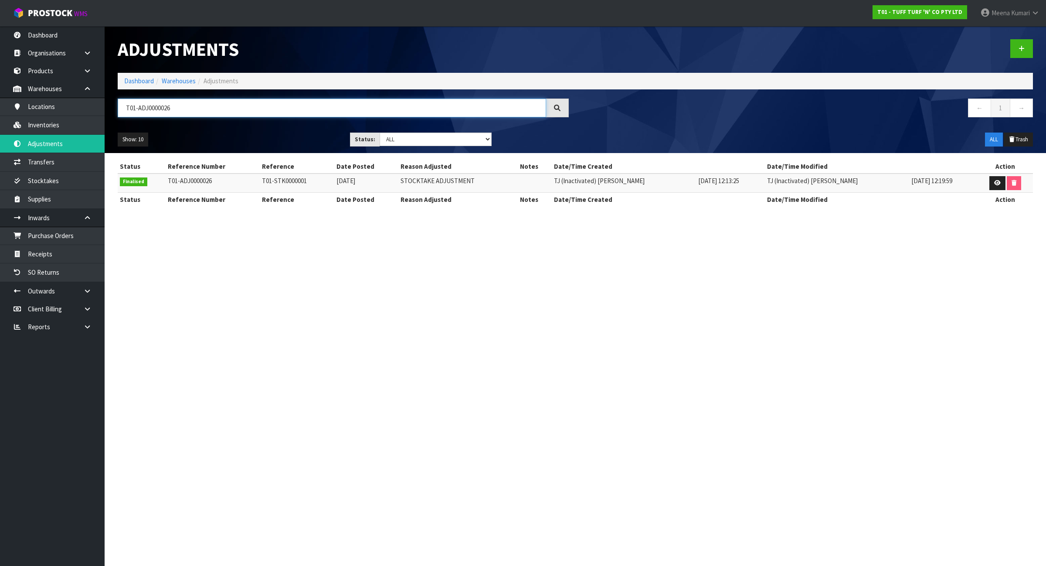
type input "T01-ADJ0000026"
click at [58, 158] on link "Transfers" at bounding box center [52, 162] width 105 height 18
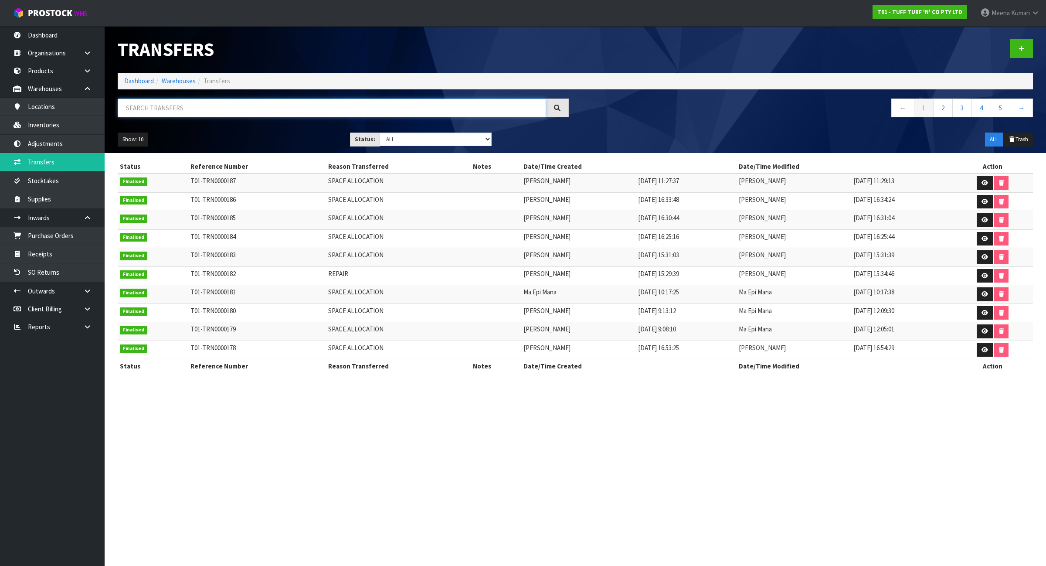
click at [215, 116] on input "text" at bounding box center [332, 108] width 428 height 19
paste input "T01-TRN0000179"
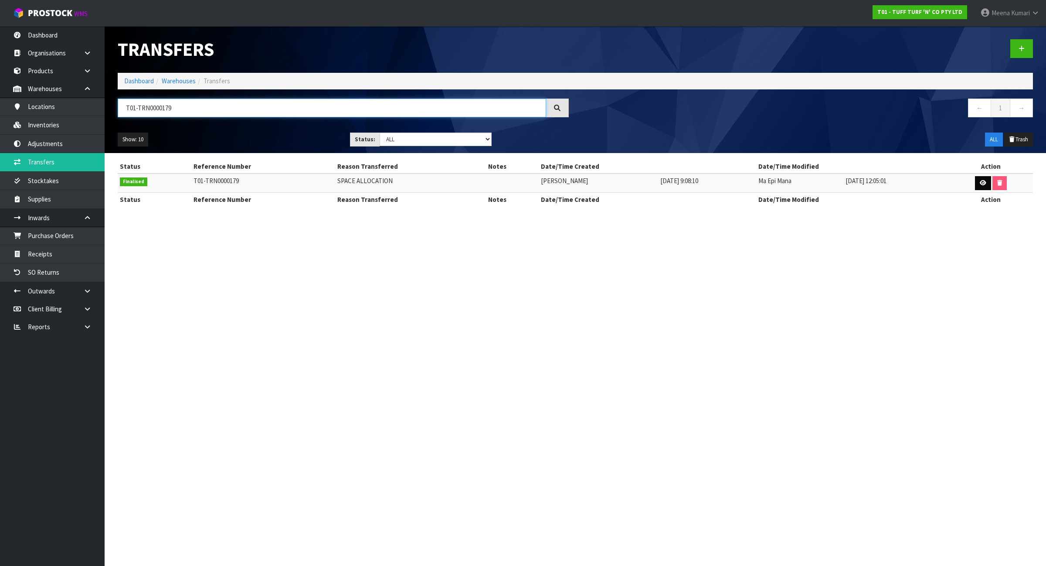
type input "T01-TRN0000179"
click at [981, 179] on link at bounding box center [983, 183] width 16 height 14
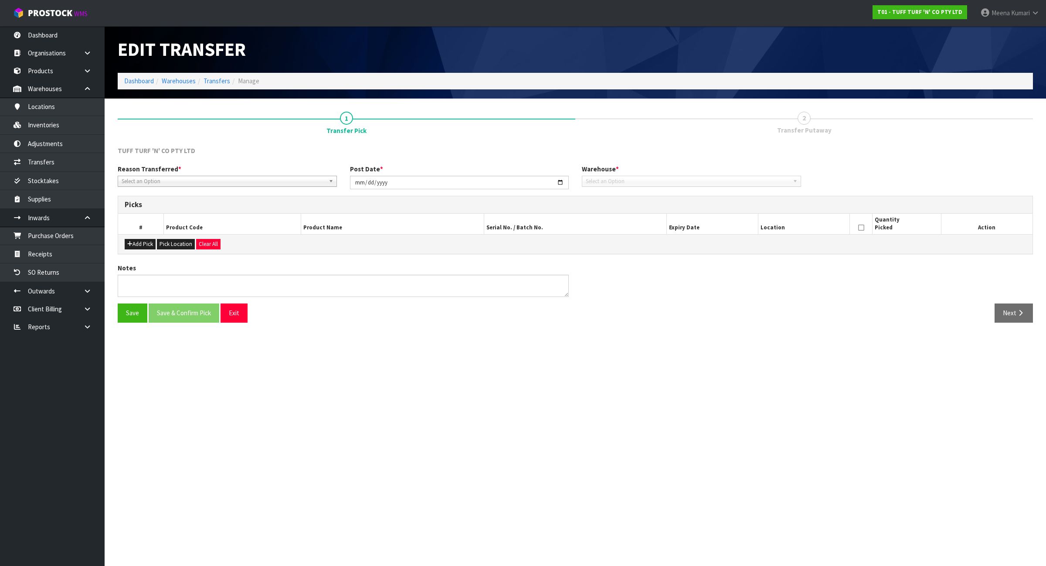
type input "2025-08-13"
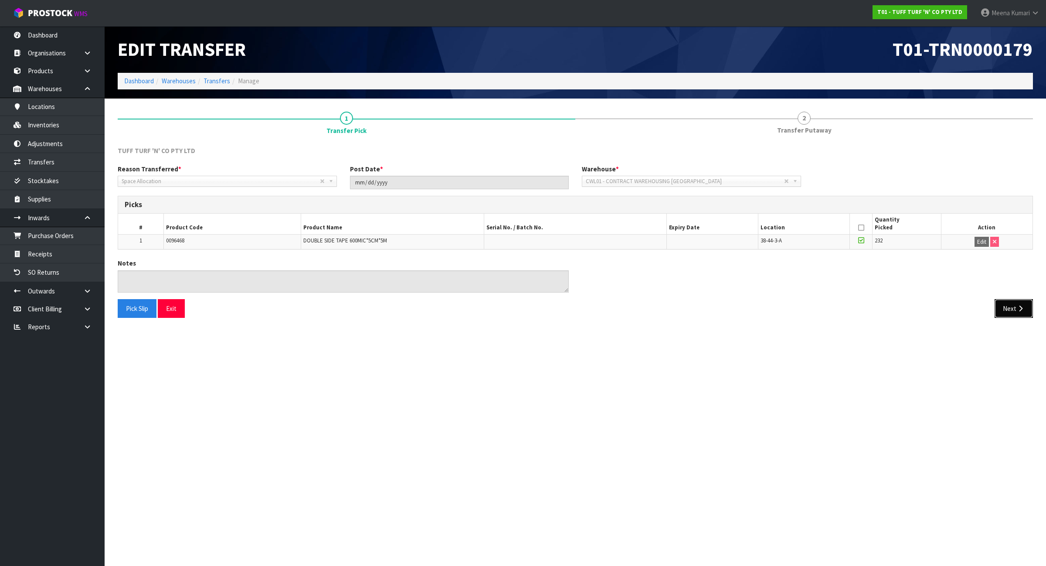
click at [1016, 310] on button "Next" at bounding box center [1014, 308] width 38 height 19
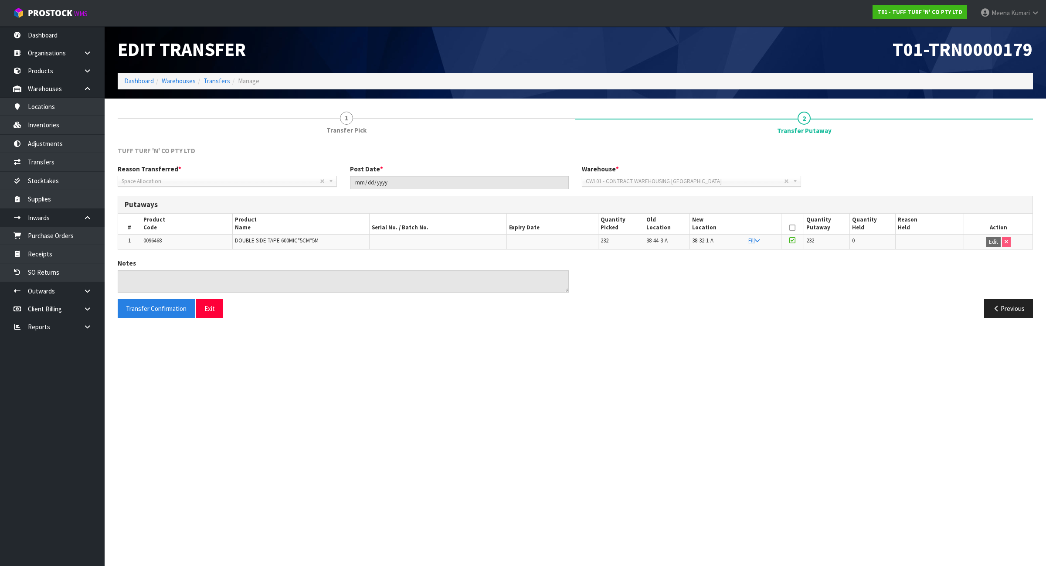
click at [156, 238] on span "0096468" at bounding box center [152, 240] width 18 height 7
copy span "0096468"
click at [1012, 309] on button "Previous" at bounding box center [1008, 308] width 49 height 19
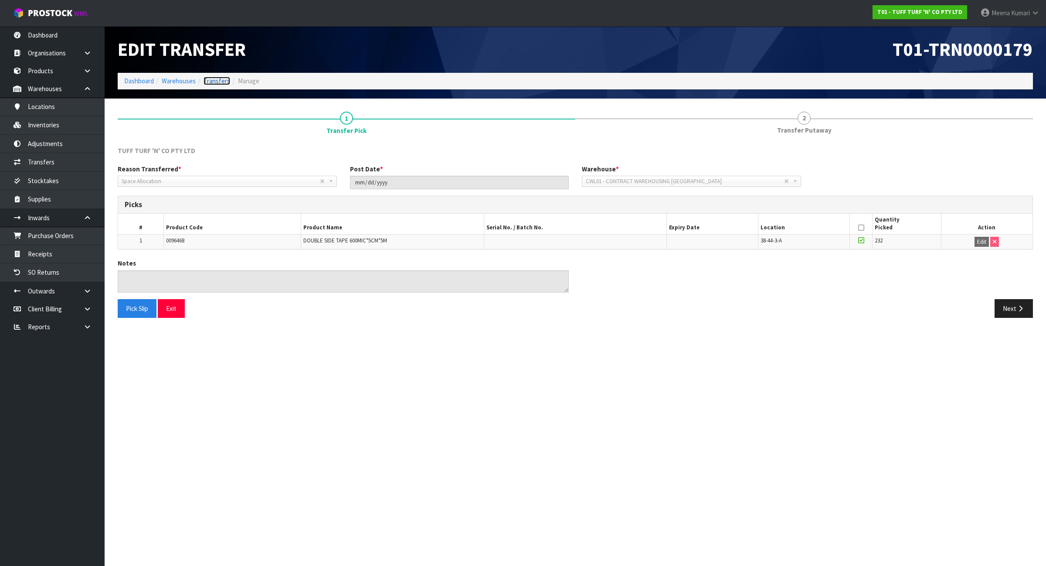
click at [208, 81] on link "Transfers" at bounding box center [217, 81] width 27 height 8
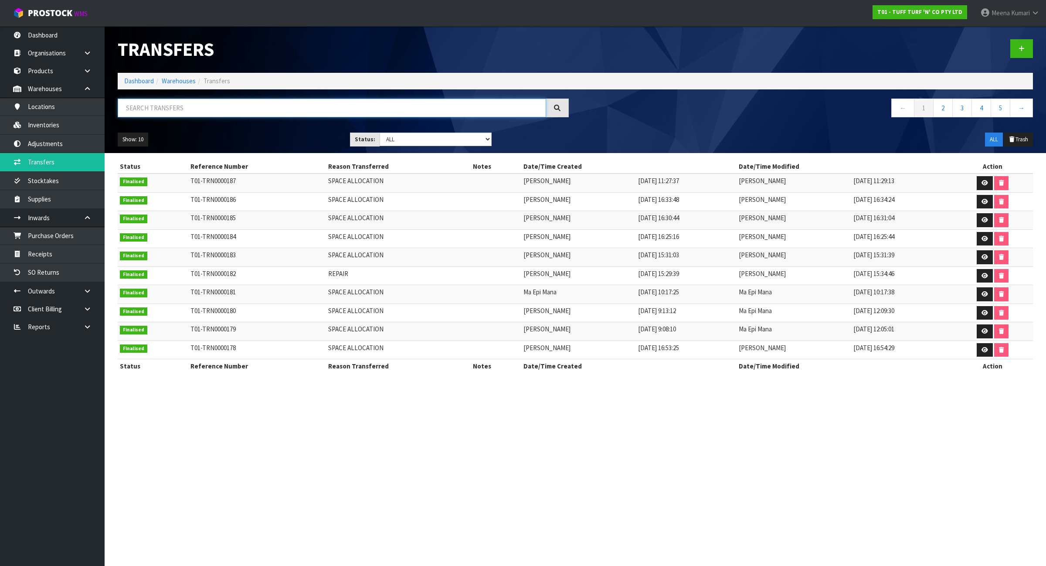
click at [199, 112] on input "text" at bounding box center [332, 108] width 428 height 19
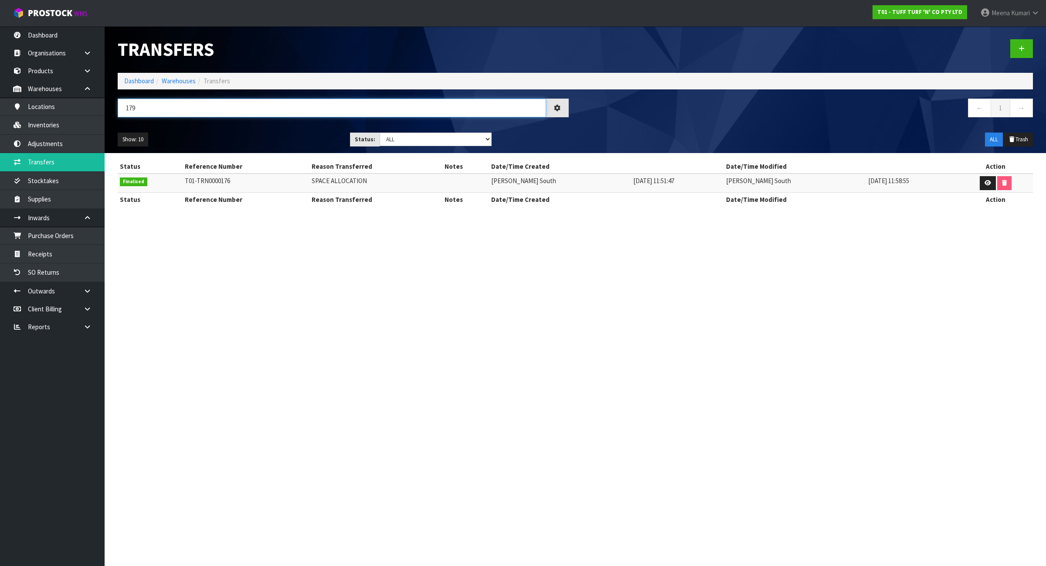
type input "179"
